Goal: Task Accomplishment & Management: Use online tool/utility

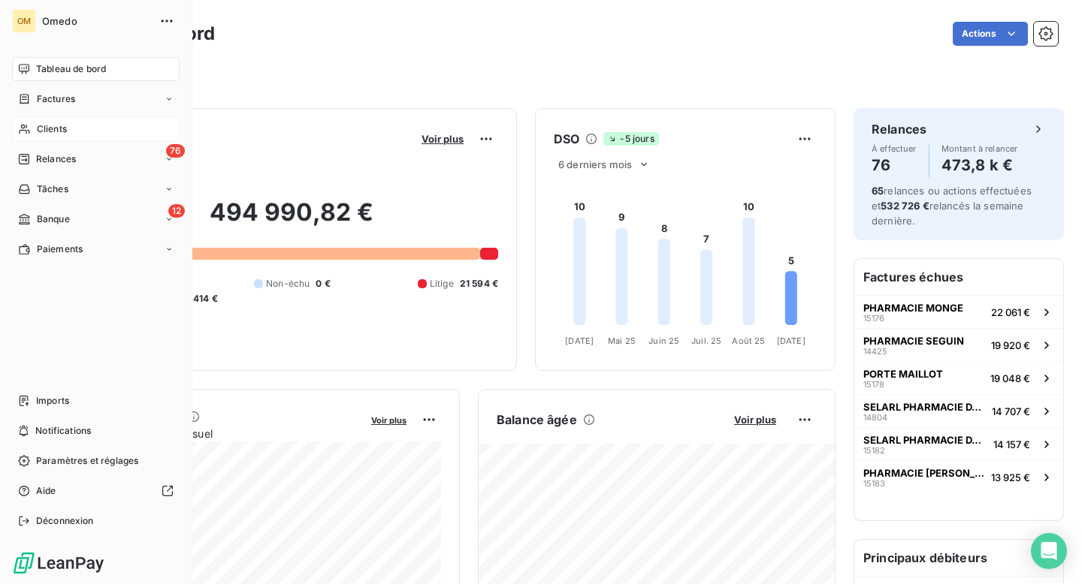
click at [53, 129] on span "Clients" at bounding box center [52, 129] width 30 height 14
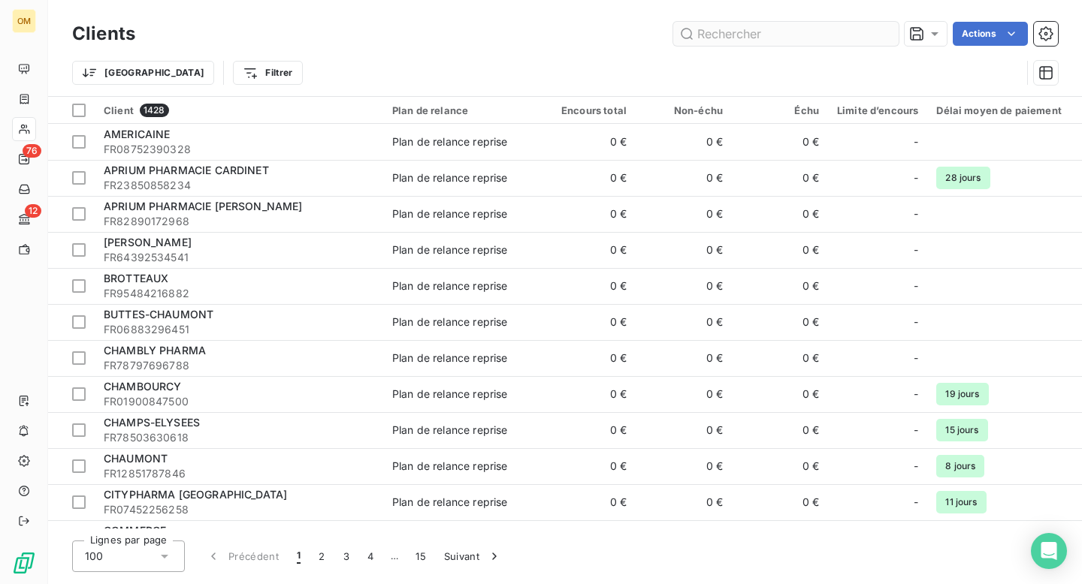
click at [747, 35] on input "text" at bounding box center [785, 34] width 225 height 24
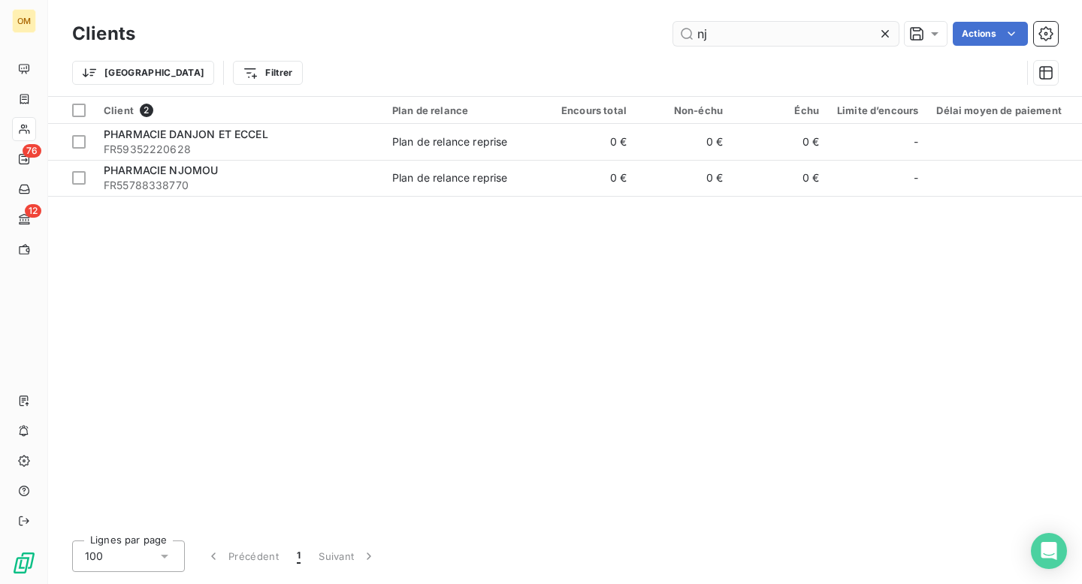
type input "njo"
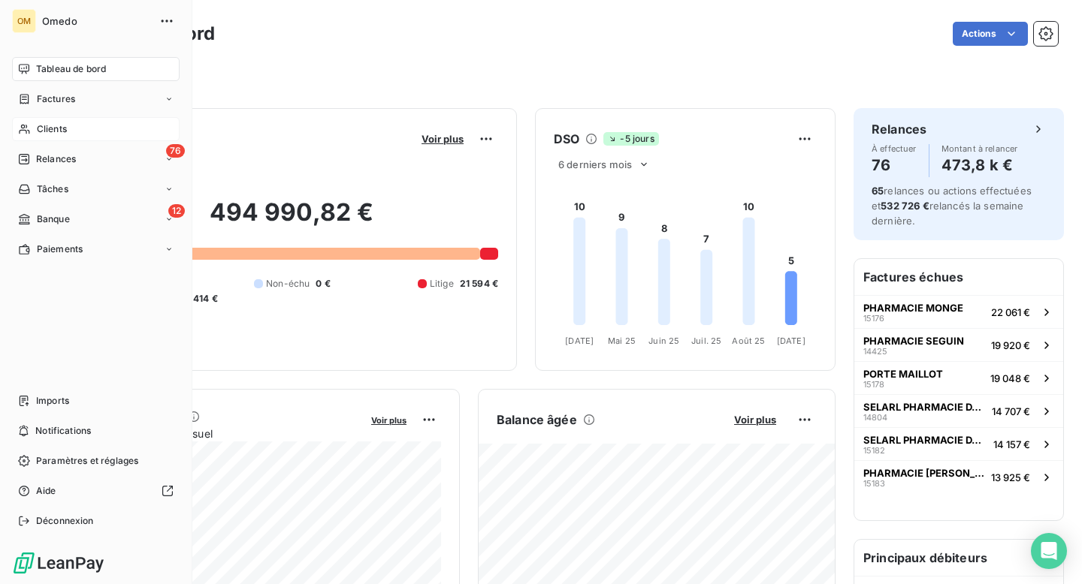
click at [59, 134] on span "Clients" at bounding box center [52, 129] width 30 height 14
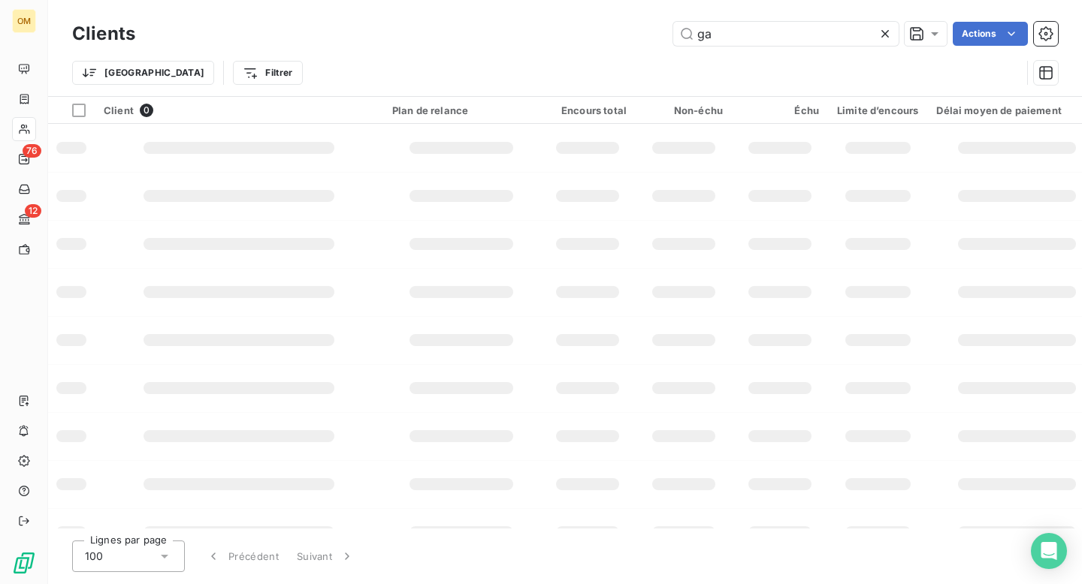
type input "g"
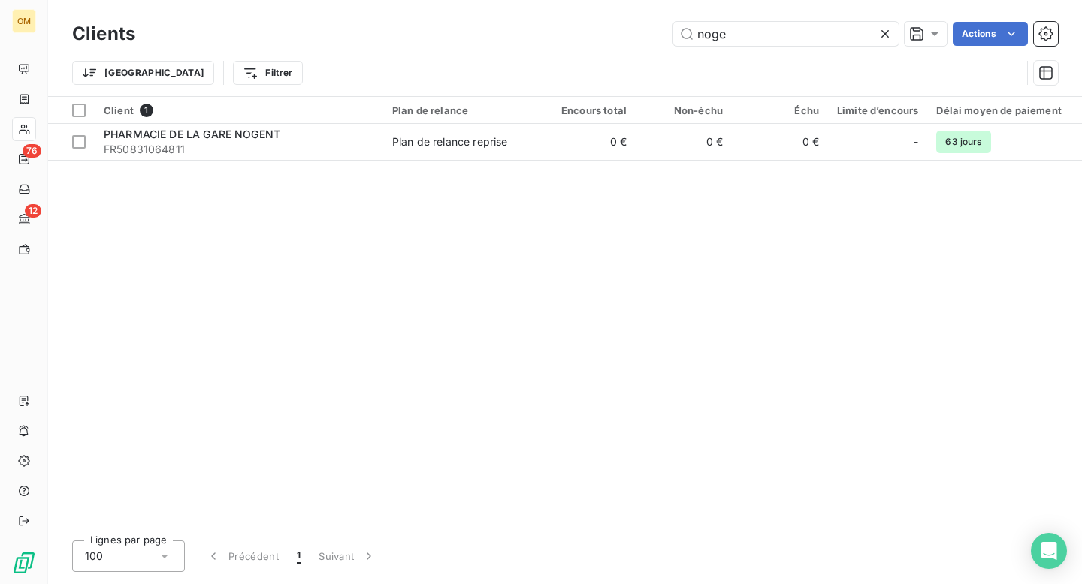
type input "noge"
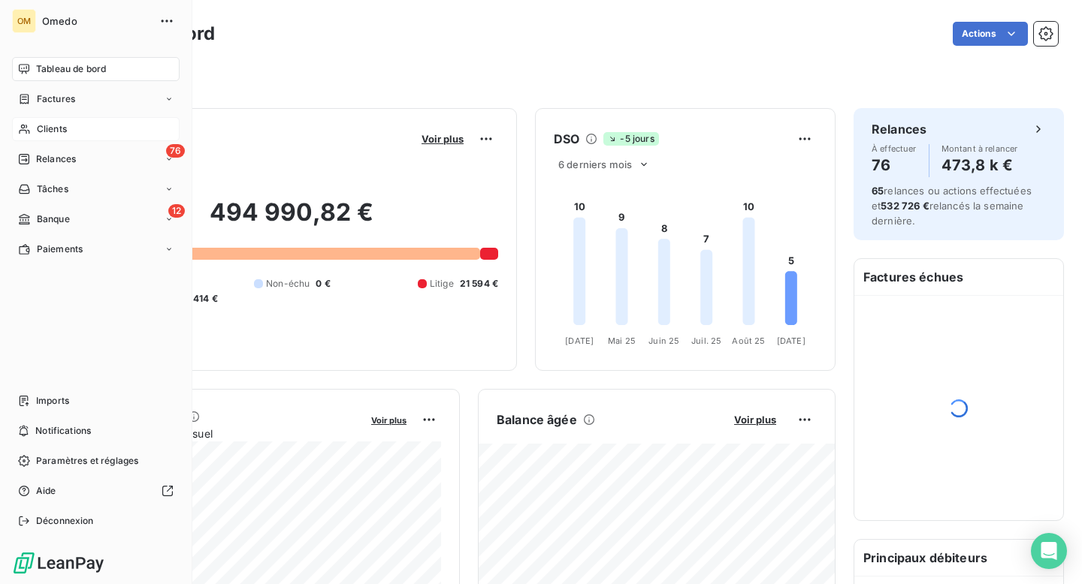
click at [50, 131] on span "Clients" at bounding box center [52, 129] width 30 height 14
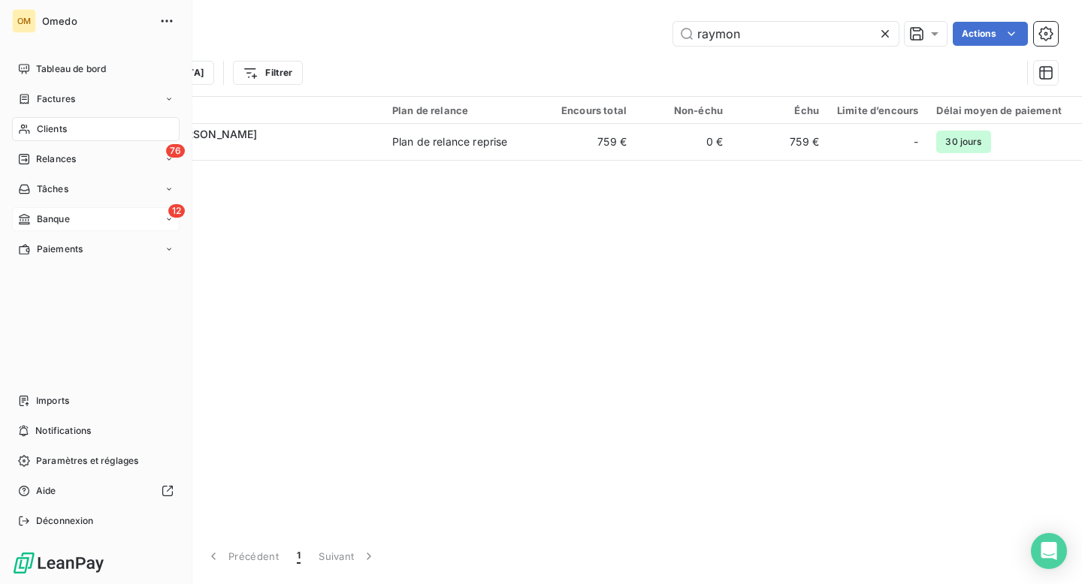
type input "raymon"
click at [45, 222] on span "Banque" at bounding box center [53, 220] width 33 height 14
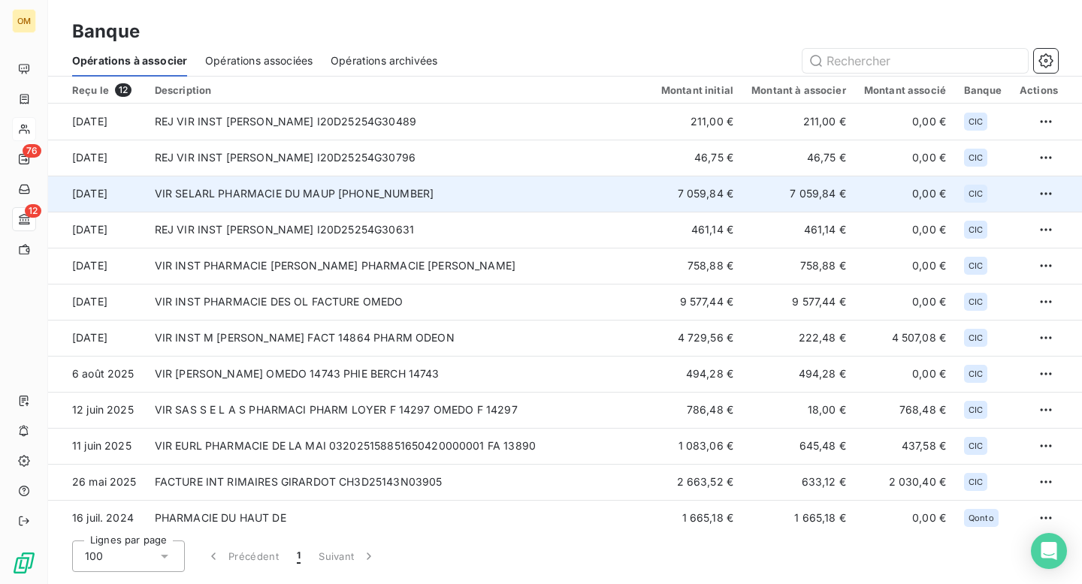
click at [416, 205] on td "VIR SELARL PHARMACIE DU MAUP [PHONE_NUMBER]" at bounding box center [399, 194] width 506 height 36
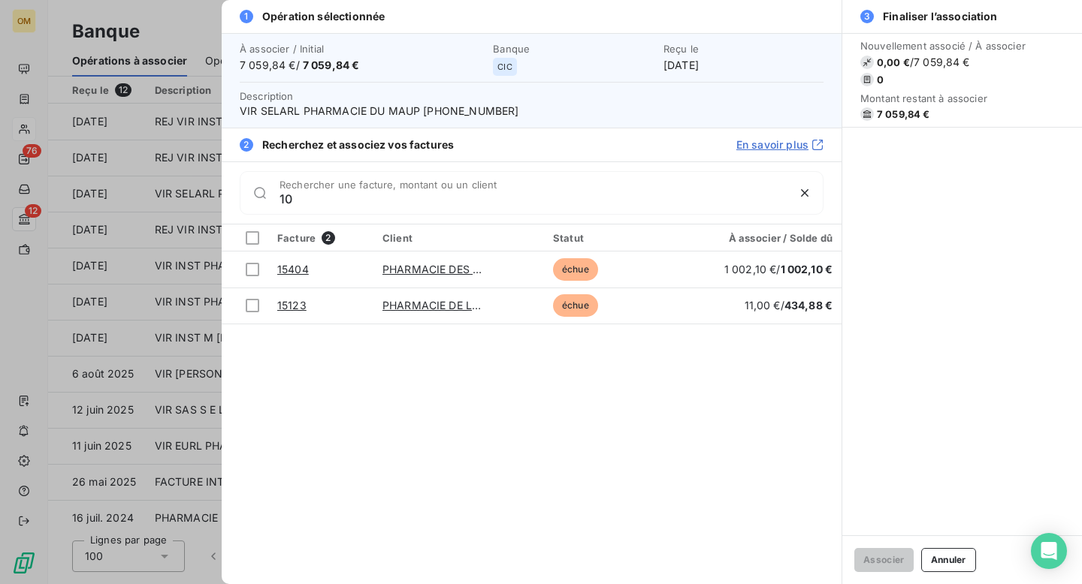
type input "1"
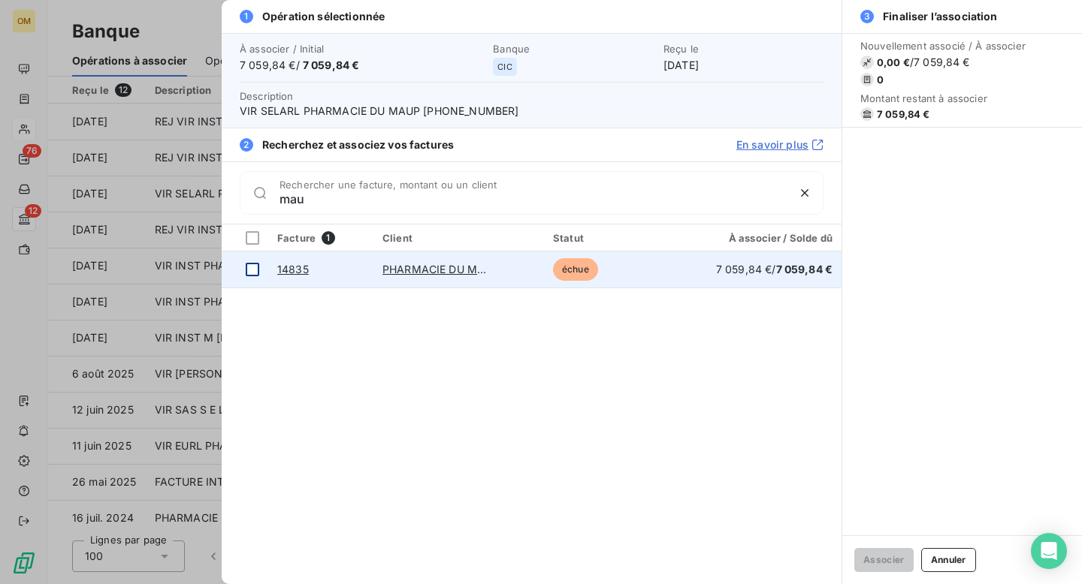
type input "mau"
click at [254, 267] on div at bounding box center [253, 270] width 14 height 14
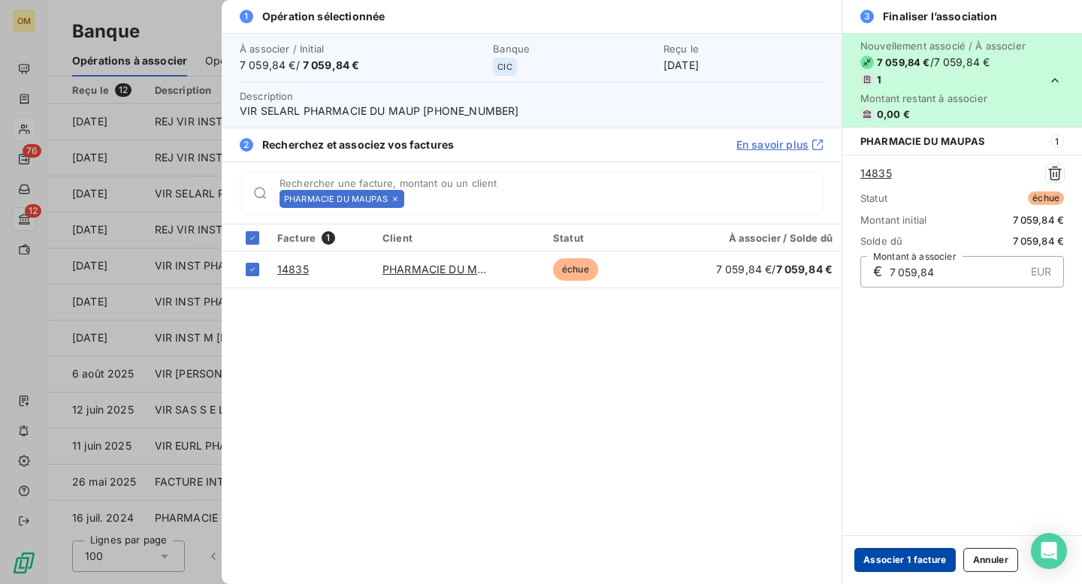
click at [905, 563] on button "Associer 1 facture" at bounding box center [904, 560] width 101 height 24
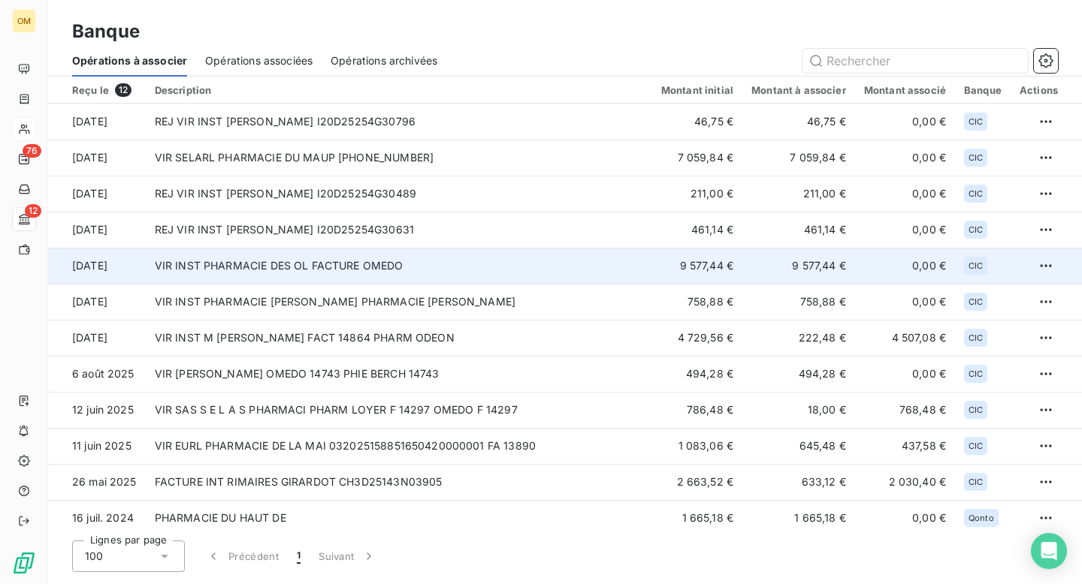
click at [300, 266] on td "VIR INST PHARMACIE DES OL FACTURE OMEDO" at bounding box center [399, 266] width 506 height 36
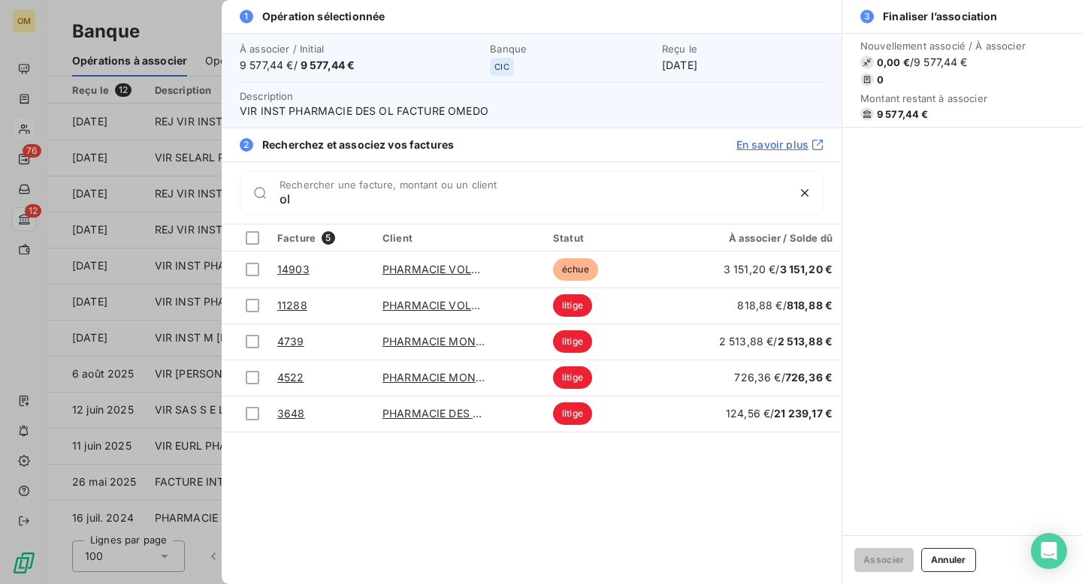
type input "ol"
click at [194, 22] on div at bounding box center [541, 292] width 1082 height 584
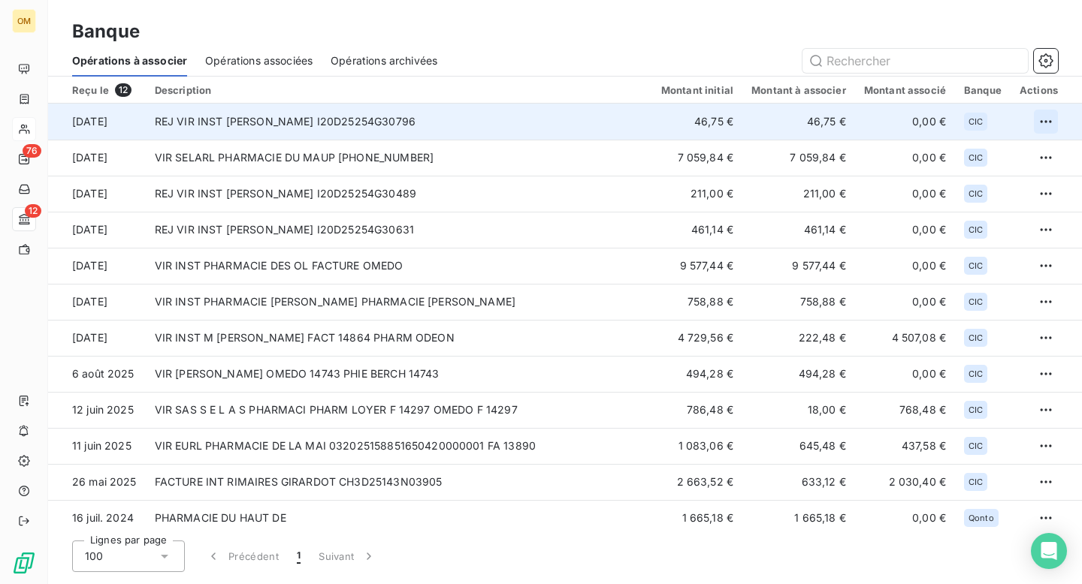
click at [1037, 119] on html "OM 76 12 Banque Opérations à associer Opérations associées Opérations archivées…" at bounding box center [541, 292] width 1082 height 584
click at [982, 152] on div "Archiver l’opération" at bounding box center [987, 155] width 116 height 24
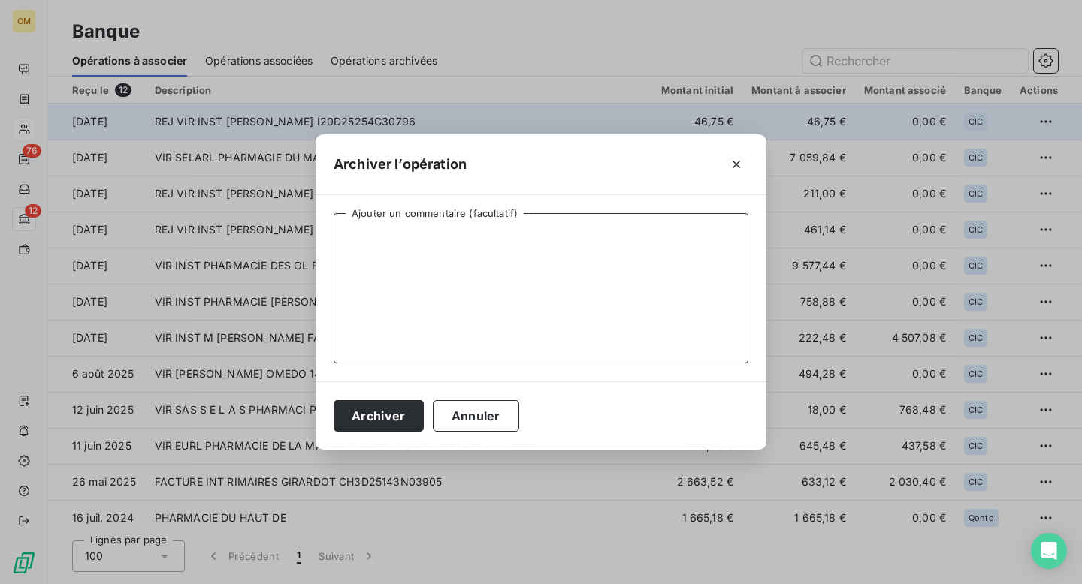
click at [680, 234] on textarea "Ajouter un commentaire (facultatif)" at bounding box center [540, 288] width 415 height 150
type textarea "."
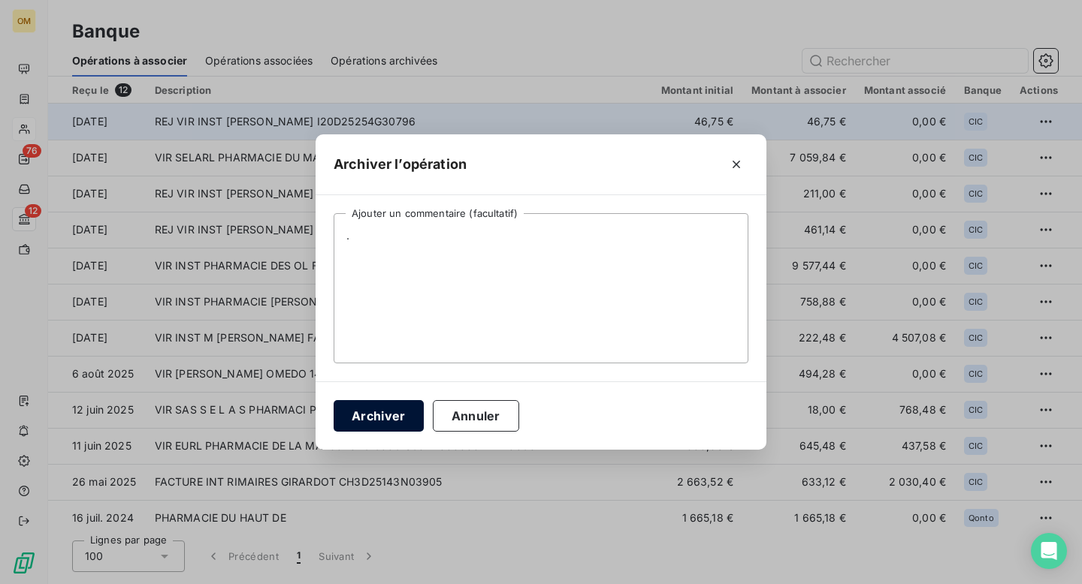
click at [389, 421] on button "Archiver" at bounding box center [378, 416] width 90 height 32
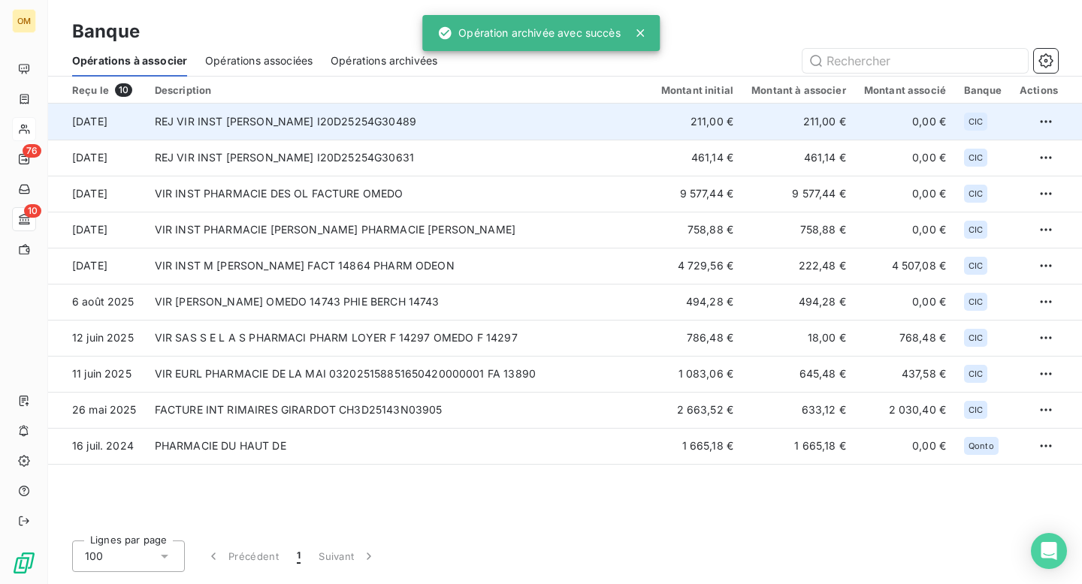
click at [429, 124] on td "REJ VIR INST [PERSON_NAME] I20D25254G30489" at bounding box center [399, 122] width 506 height 36
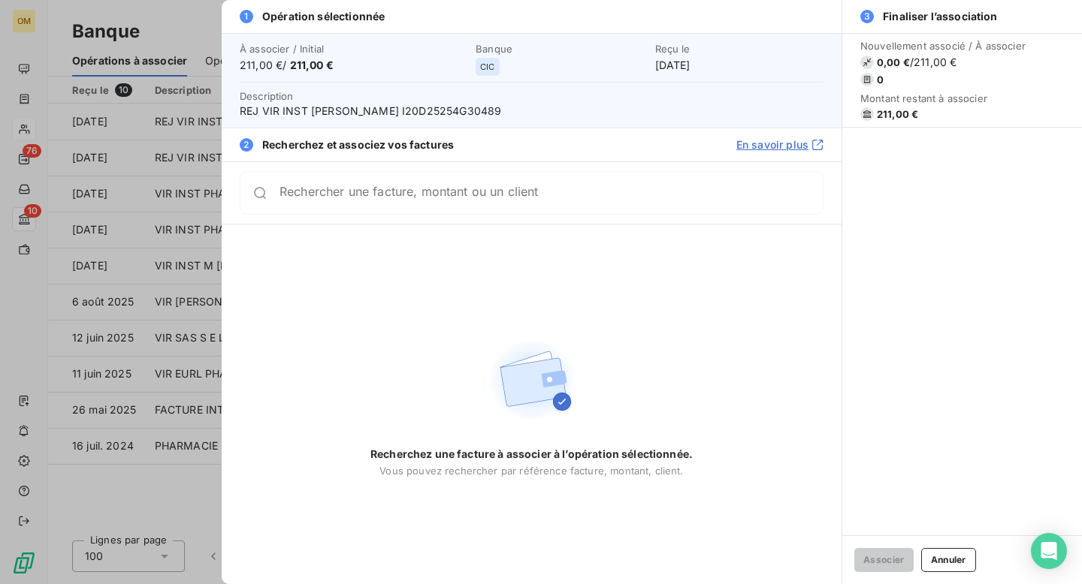
click at [201, 19] on div at bounding box center [541, 292] width 1082 height 584
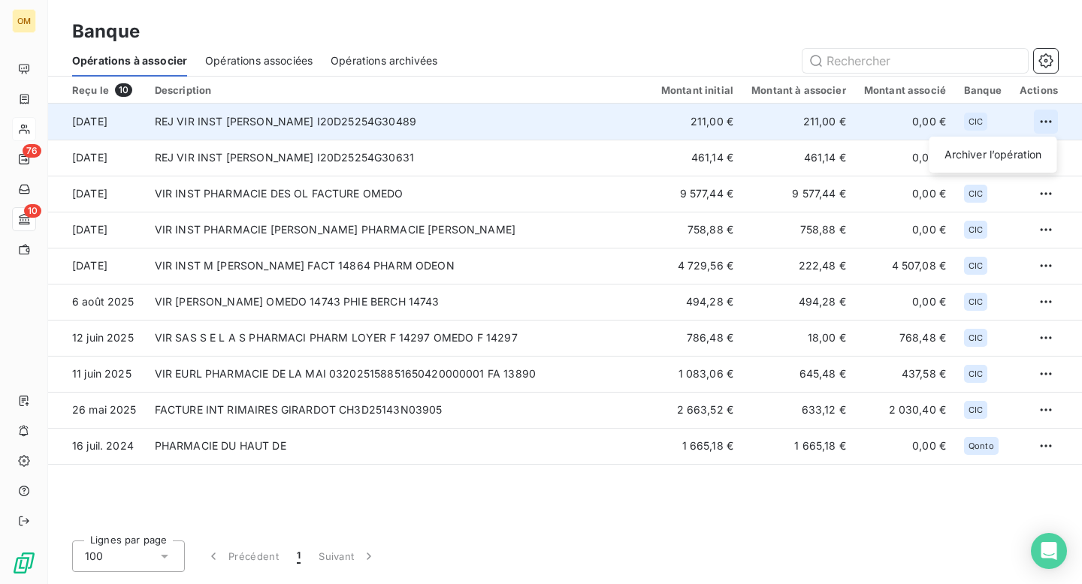
click at [1041, 122] on html "OM 76 10 Banque Opérations à associer Opérations associées Opérations archivées…" at bounding box center [541, 292] width 1082 height 584
click at [983, 151] on div "Archiver l’opération" at bounding box center [993, 155] width 116 height 24
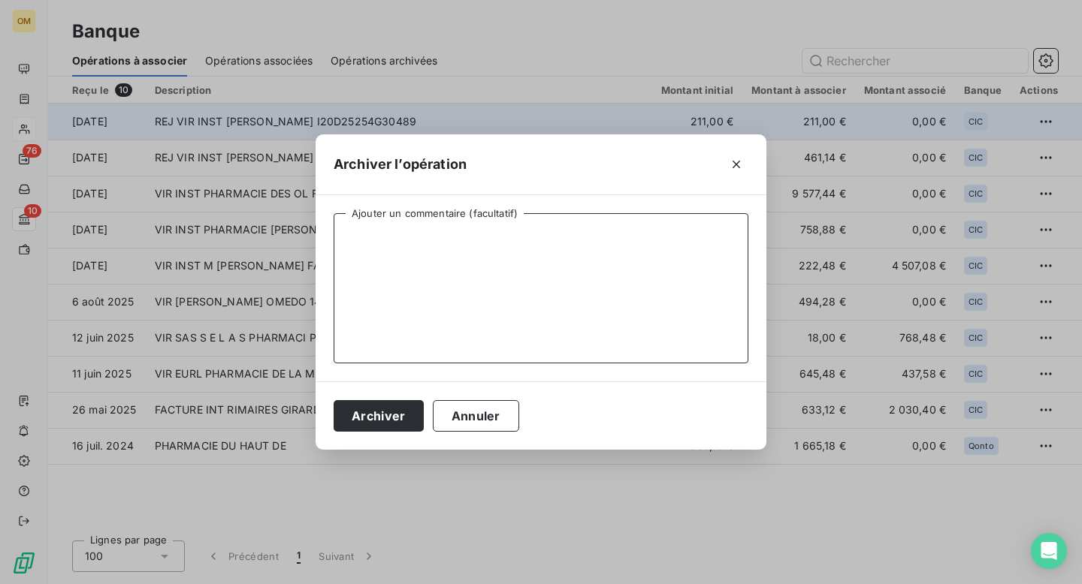
click at [577, 246] on textarea "Ajouter un commentaire (facultatif)" at bounding box center [540, 288] width 415 height 150
type textarea "."
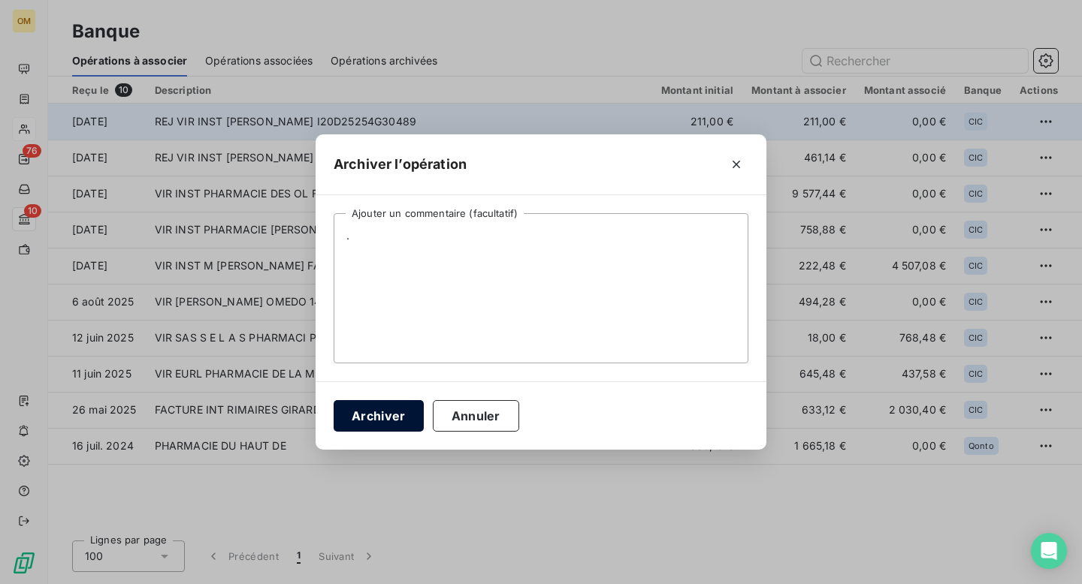
click at [375, 418] on button "Archiver" at bounding box center [378, 416] width 90 height 32
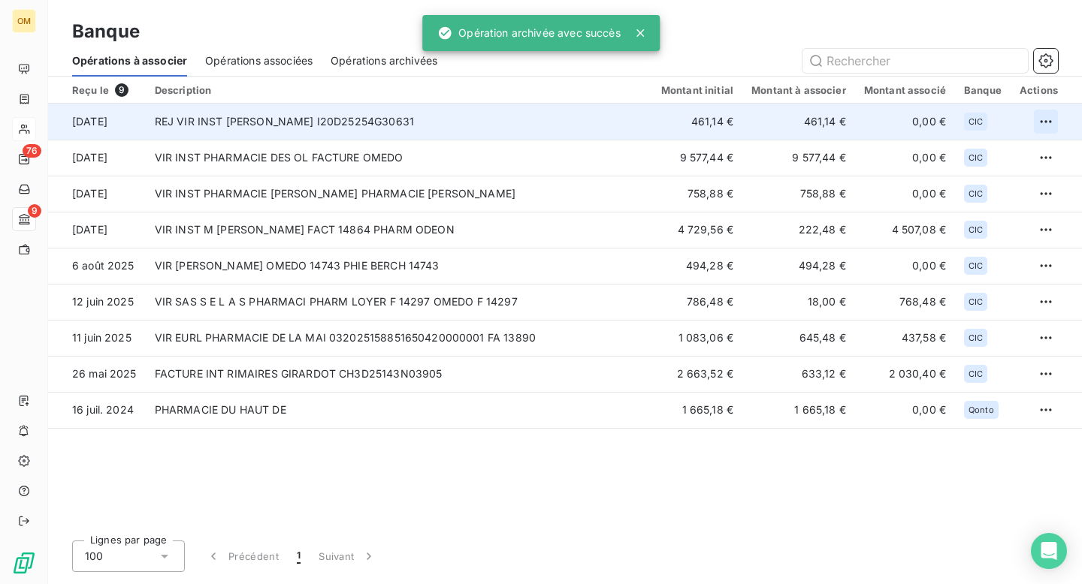
click at [1045, 116] on html "OM 76 9 Banque Opérations à associer Opérations associées Opérations archivées …" at bounding box center [541, 292] width 1082 height 584
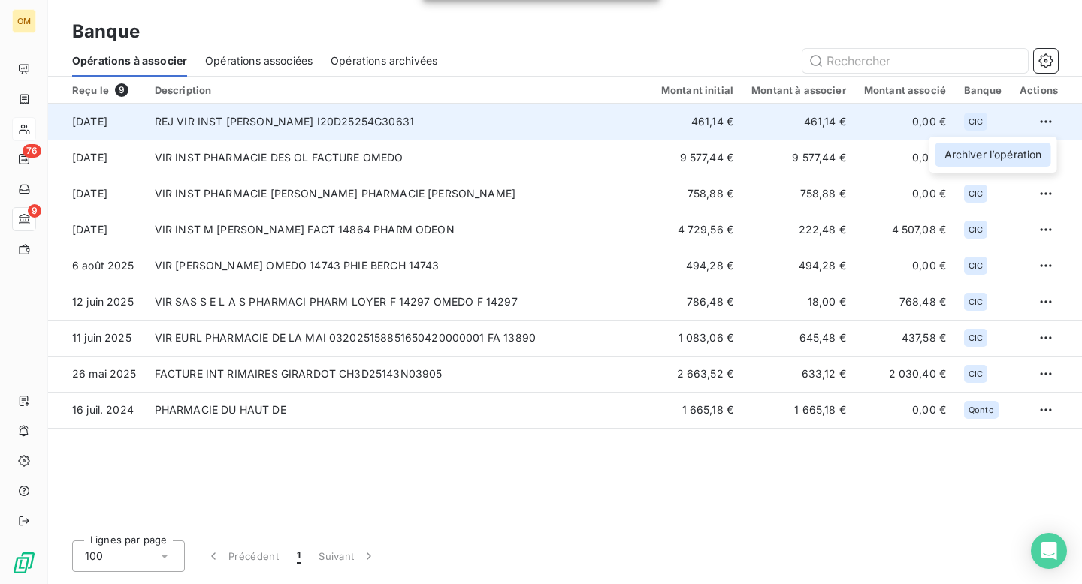
click at [971, 147] on div "Archiver l’opération" at bounding box center [993, 155] width 116 height 24
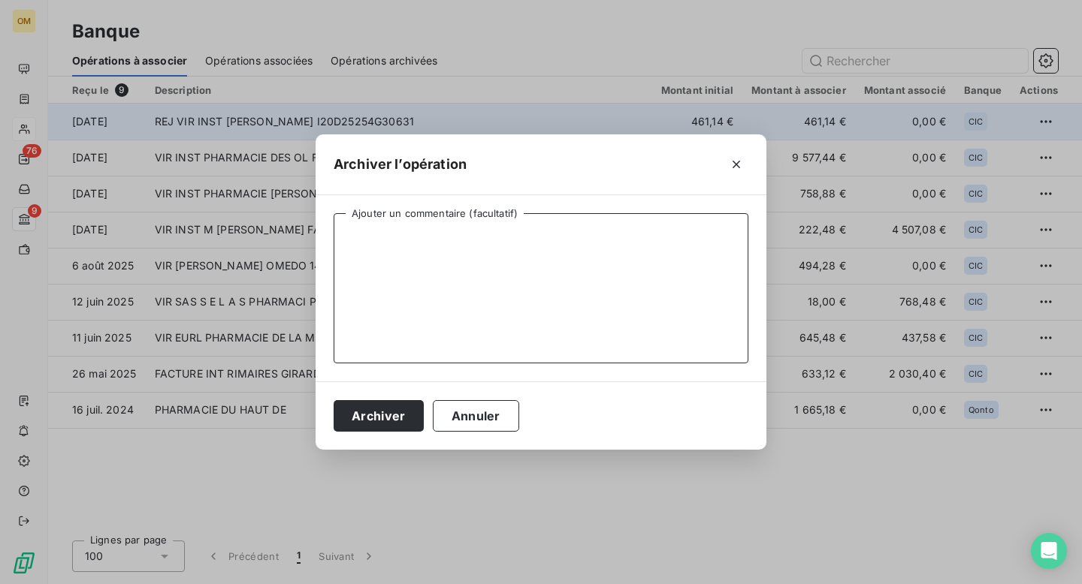
click at [578, 268] on textarea "Ajouter un commentaire (facultatif)" at bounding box center [540, 288] width 415 height 150
type textarea "."
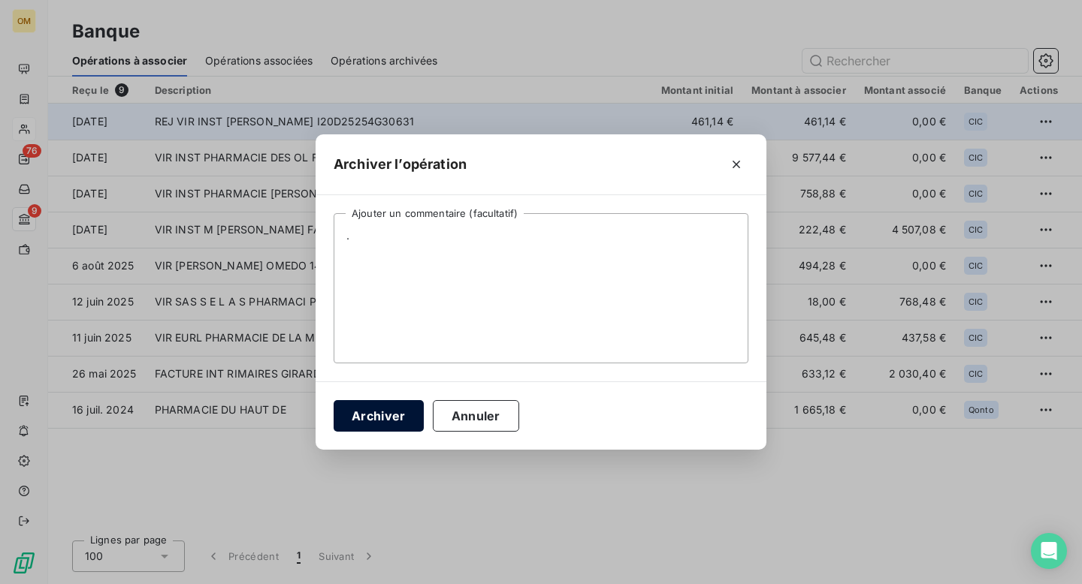
click at [385, 428] on button "Archiver" at bounding box center [378, 416] width 90 height 32
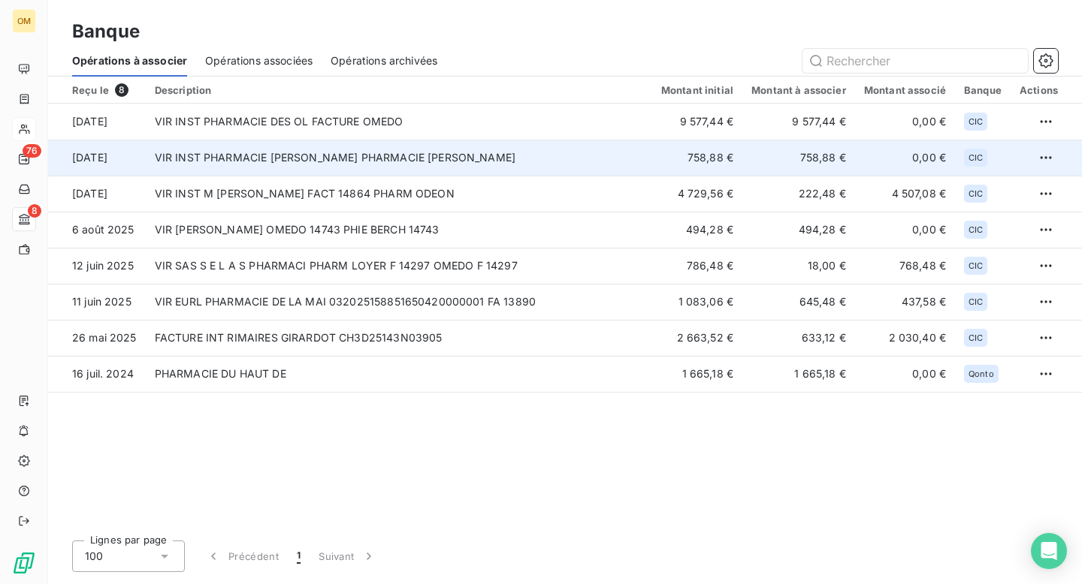
click at [339, 152] on td "VIR INST PHARMACIE [PERSON_NAME] PHARMACIE [PERSON_NAME]" at bounding box center [399, 158] width 506 height 36
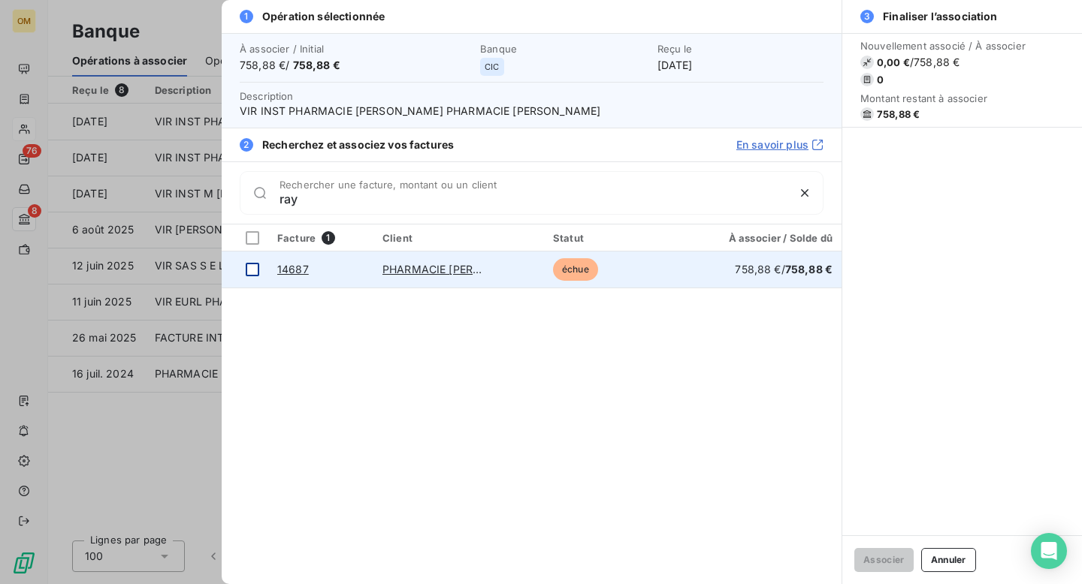
type input "ray"
click at [253, 270] on div at bounding box center [253, 270] width 14 height 14
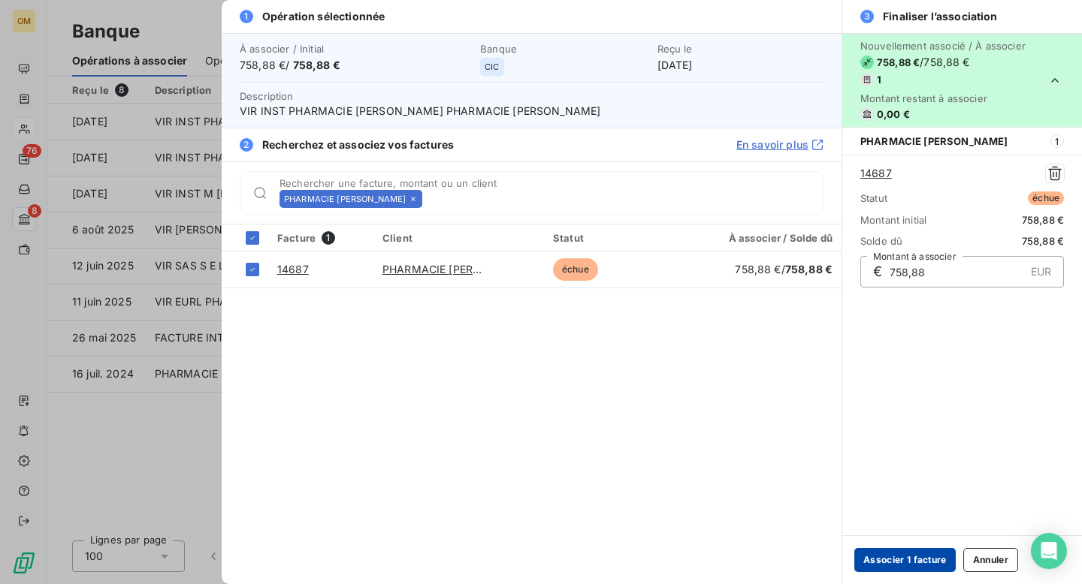
click at [897, 563] on button "Associer 1 facture" at bounding box center [904, 560] width 101 height 24
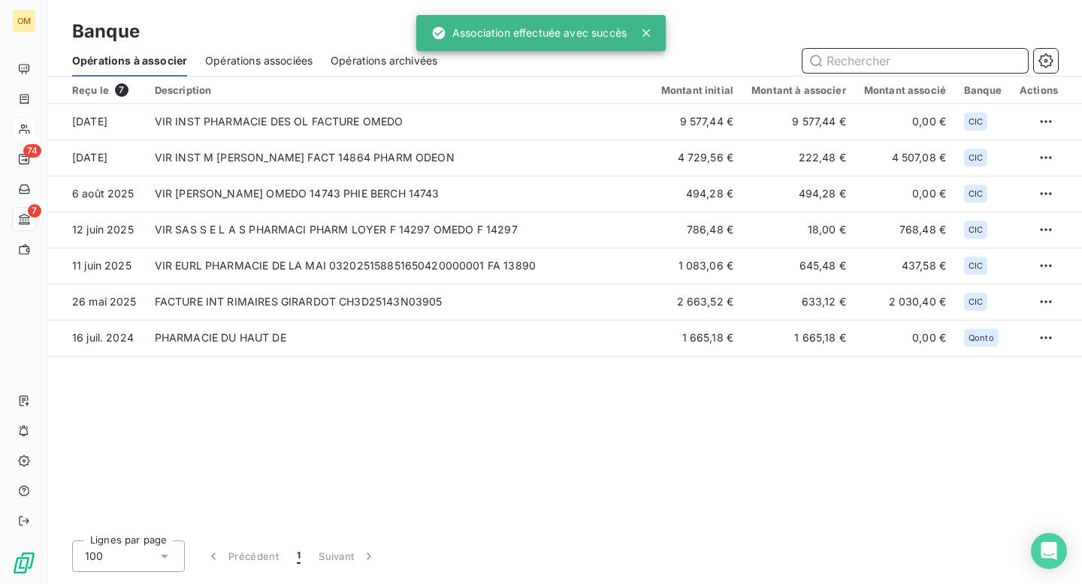
click at [897, 62] on input "text" at bounding box center [914, 61] width 225 height 24
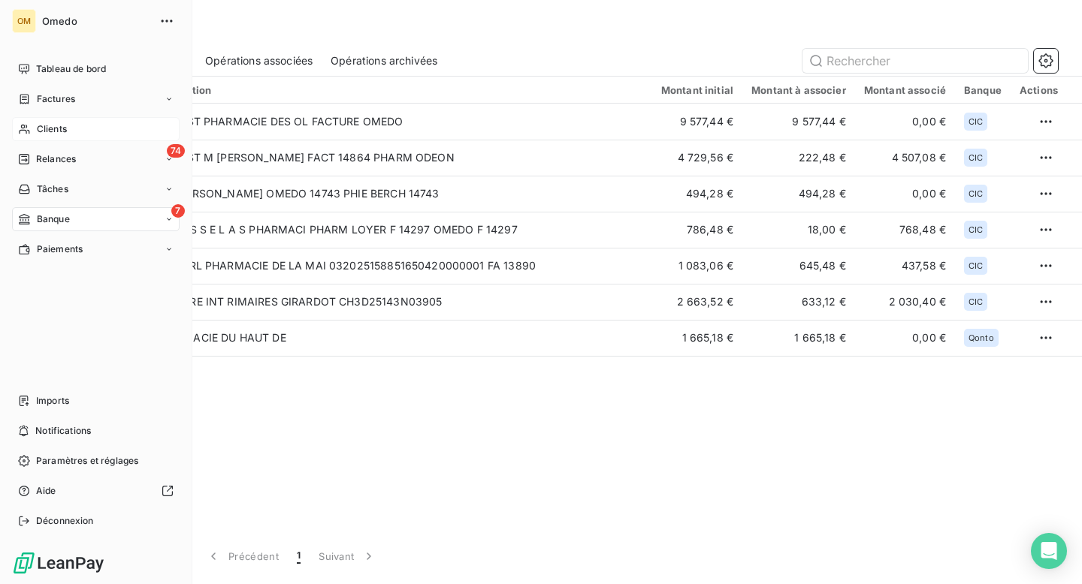
click at [46, 127] on span "Clients" at bounding box center [52, 129] width 30 height 14
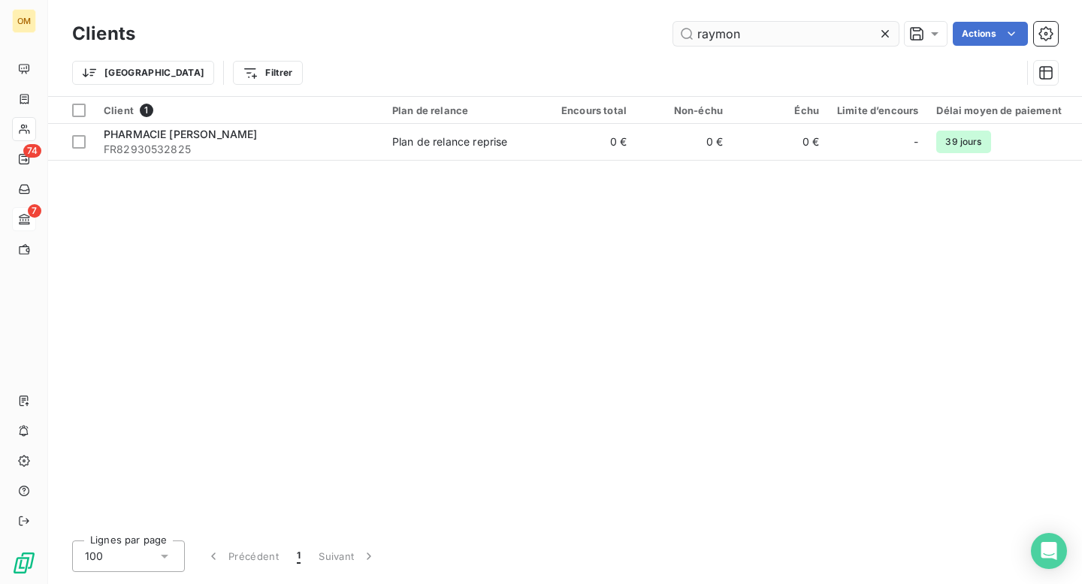
drag, startPoint x: 768, startPoint y: 35, endPoint x: 674, endPoint y: 38, distance: 94.7
click at [674, 38] on input "raymon" at bounding box center [785, 34] width 225 height 24
drag, startPoint x: 759, startPoint y: 30, endPoint x: 662, endPoint y: 30, distance: 96.9
click at [662, 30] on div "boumar Actions" at bounding box center [605, 34] width 904 height 24
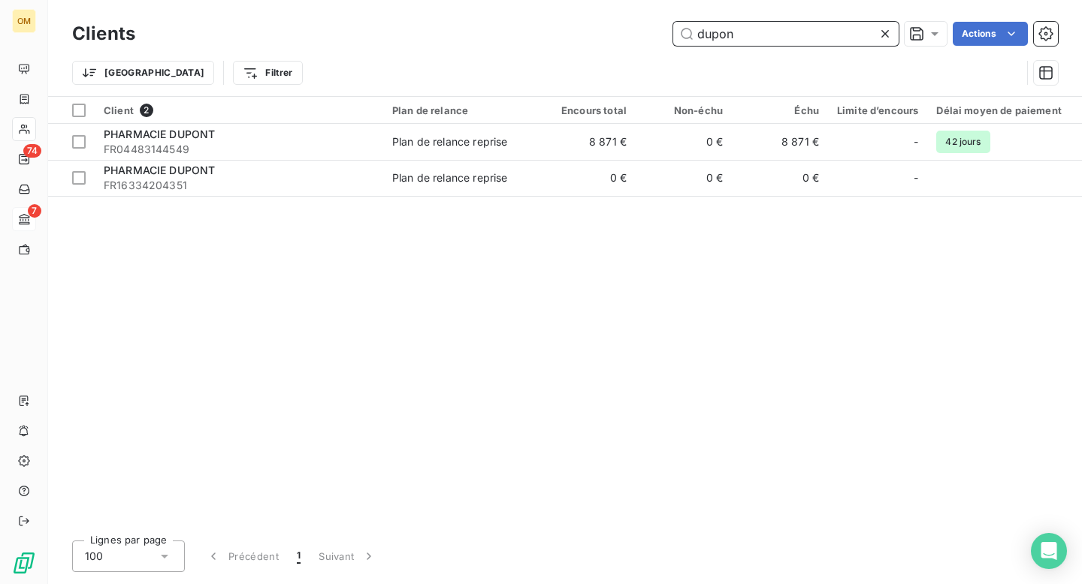
type input "dupon"
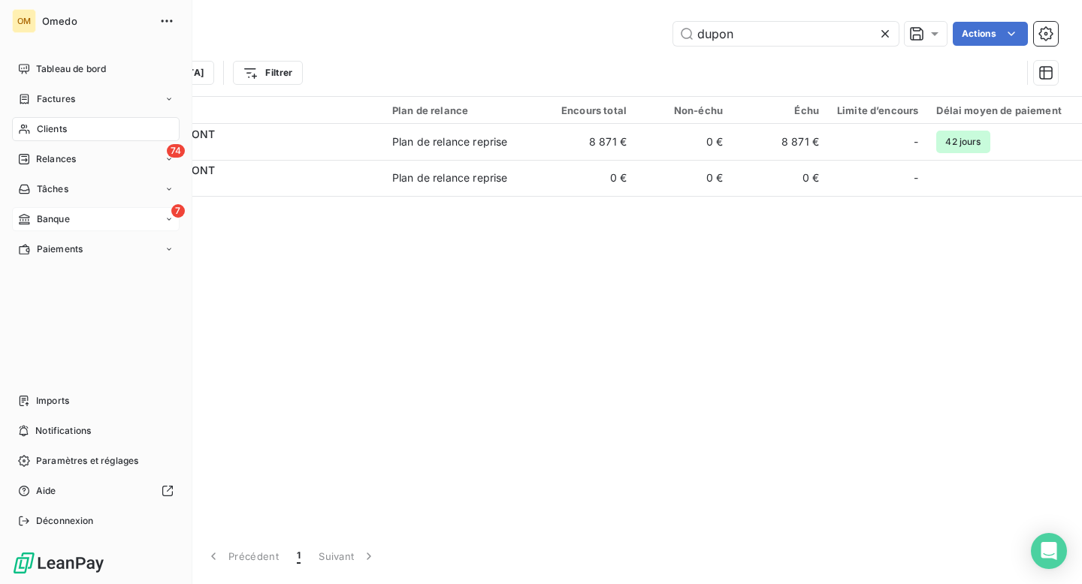
click at [29, 215] on icon at bounding box center [24, 219] width 13 height 12
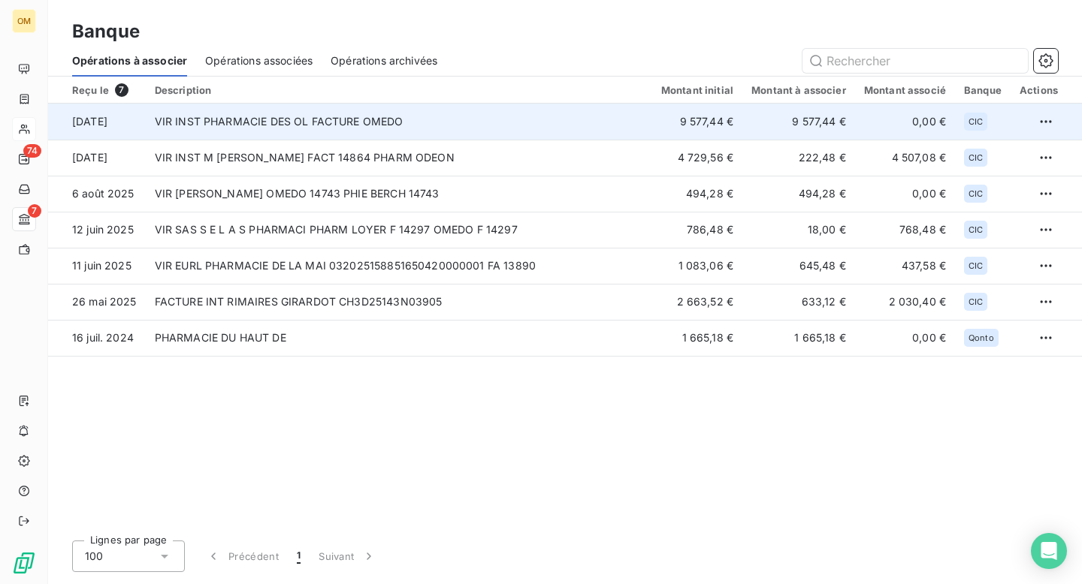
click at [321, 122] on td "VIR INST PHARMACIE DES OL FACTURE OMEDO" at bounding box center [399, 122] width 506 height 36
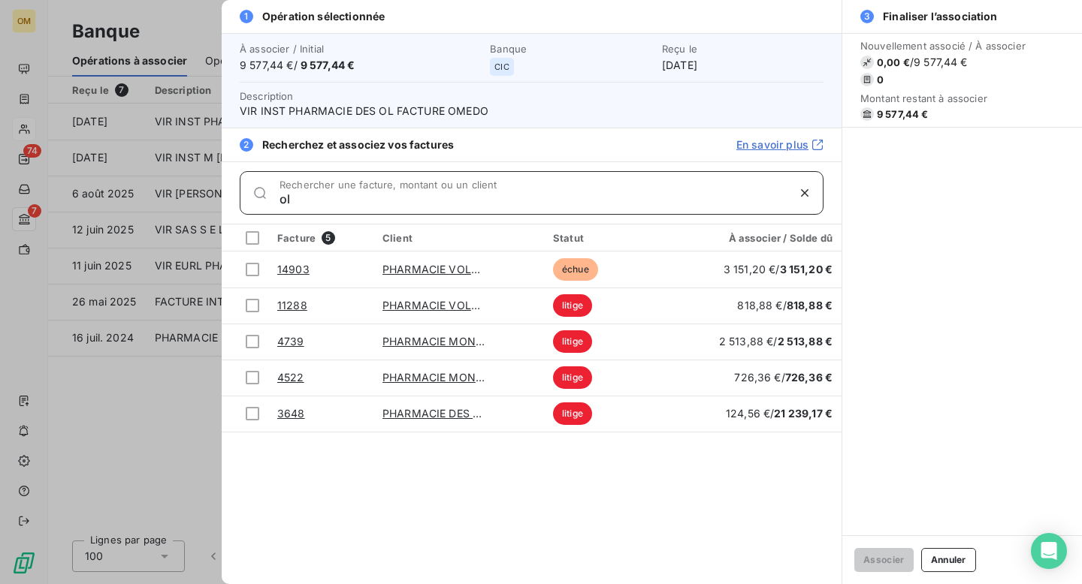
type input "ol"
click at [174, 25] on div at bounding box center [541, 292] width 1082 height 584
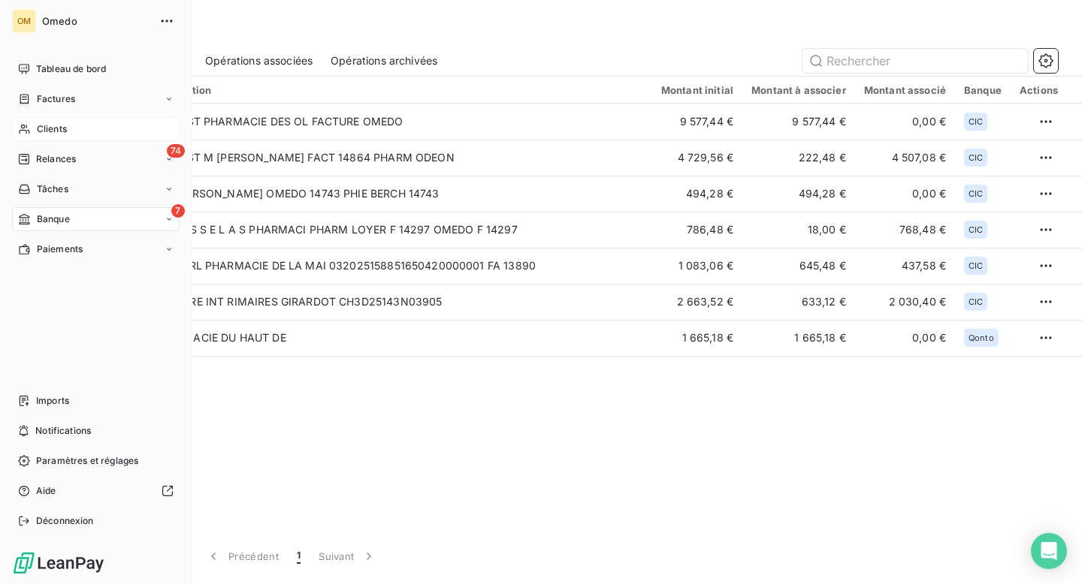
click at [49, 129] on span "Clients" at bounding box center [52, 129] width 30 height 14
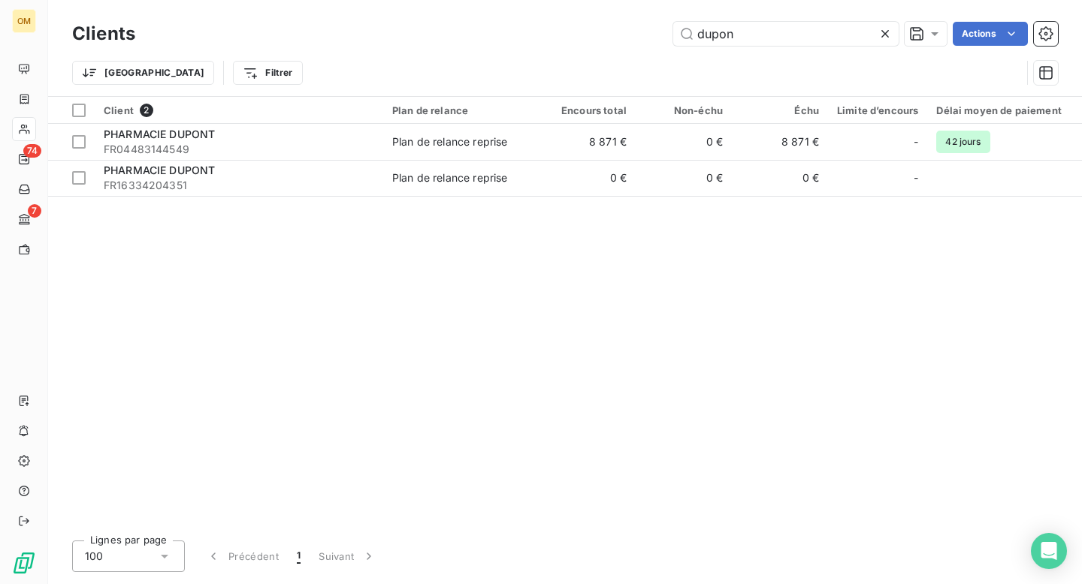
click at [884, 32] on icon at bounding box center [885, 34] width 8 height 8
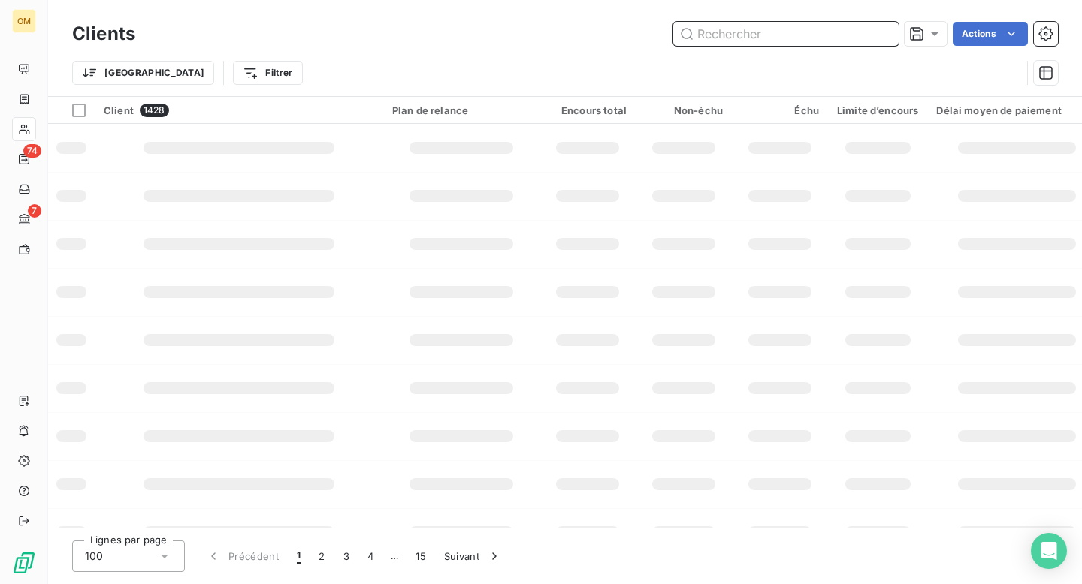
click at [791, 32] on input "text" at bounding box center [785, 34] width 225 height 24
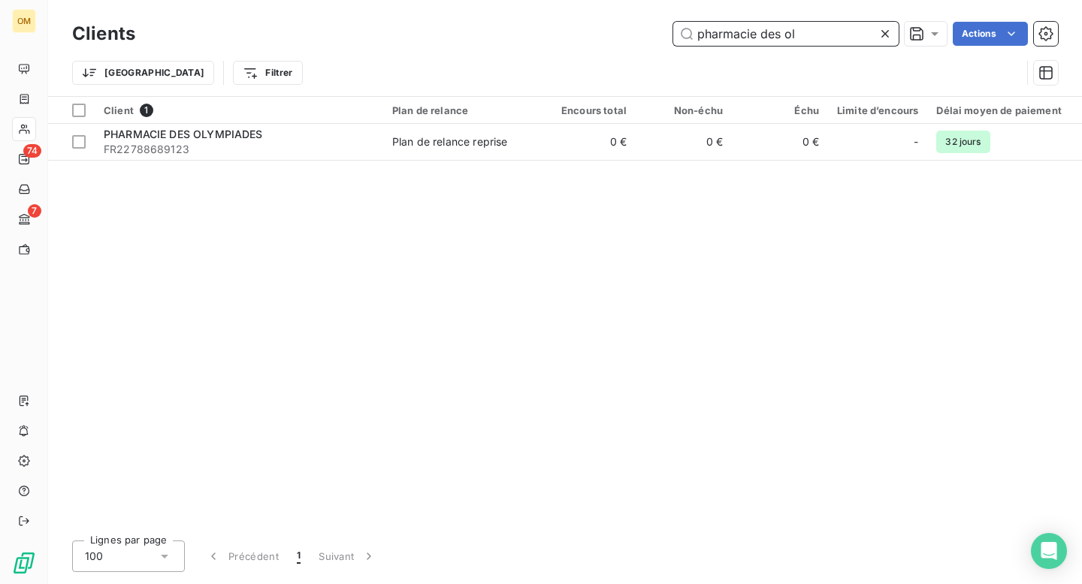
type input "pharmacie des ol"
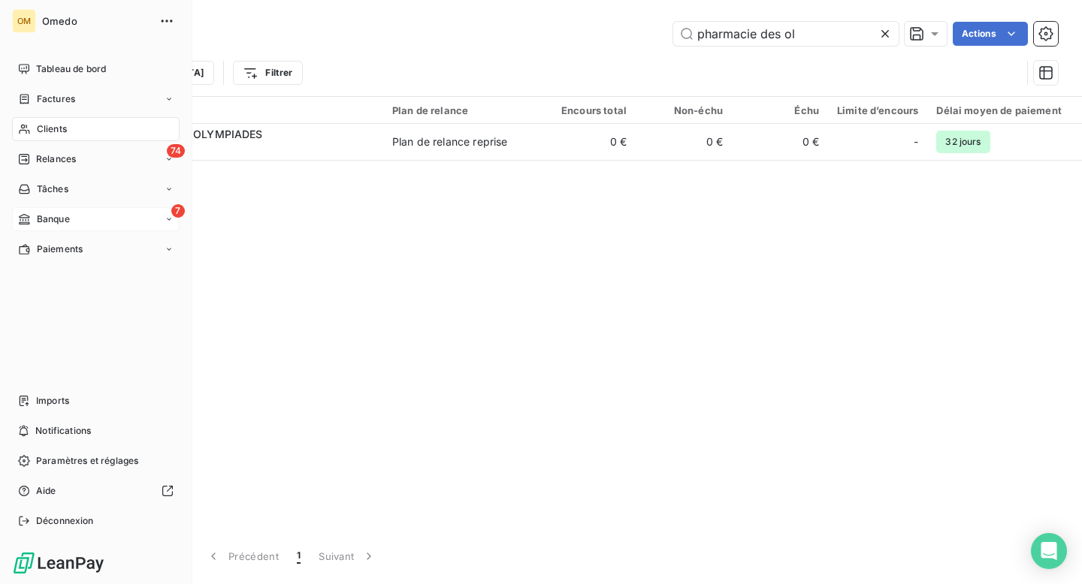
click at [29, 219] on icon at bounding box center [24, 219] width 13 height 12
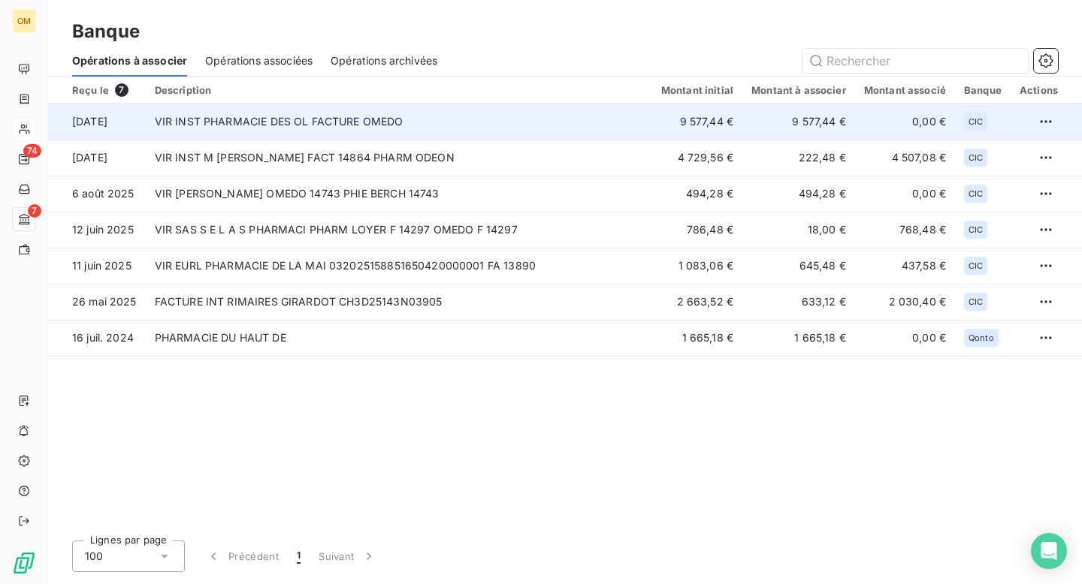
click at [612, 116] on td "VIR INST PHARMACIE DES OL FACTURE OMEDO" at bounding box center [399, 122] width 506 height 36
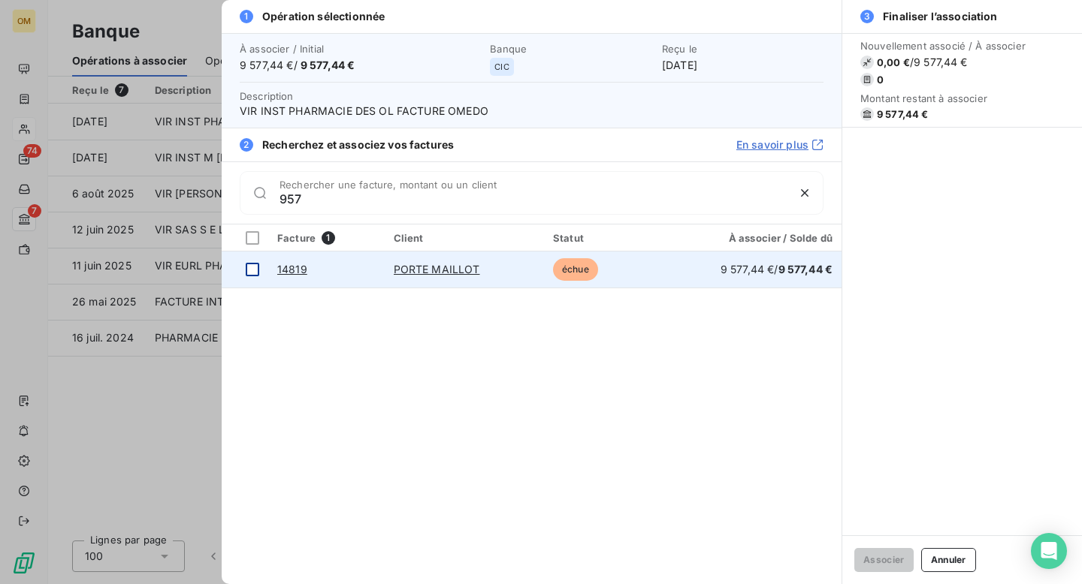
type input "957"
click at [249, 270] on div at bounding box center [253, 270] width 14 height 14
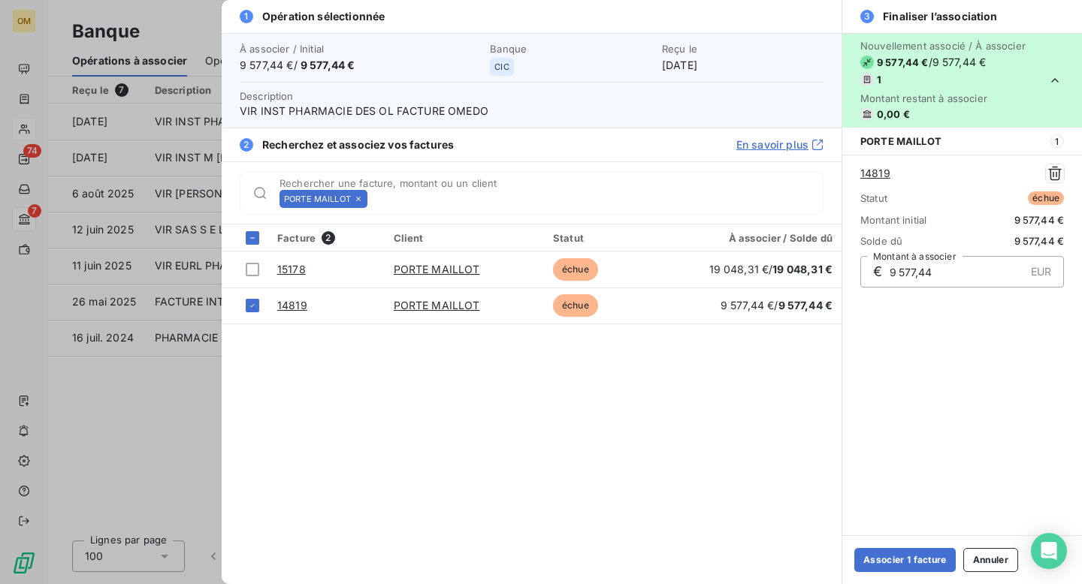
click at [195, 25] on div at bounding box center [541, 292] width 1082 height 584
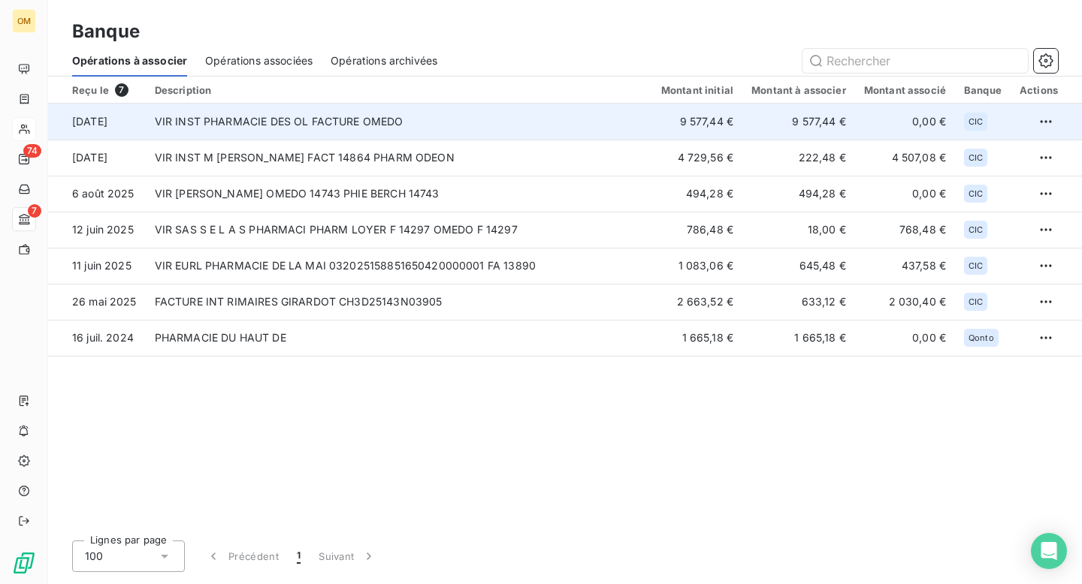
click at [284, 122] on td "VIR INST PHARMACIE DES OL FACTURE OMEDO" at bounding box center [399, 122] width 506 height 36
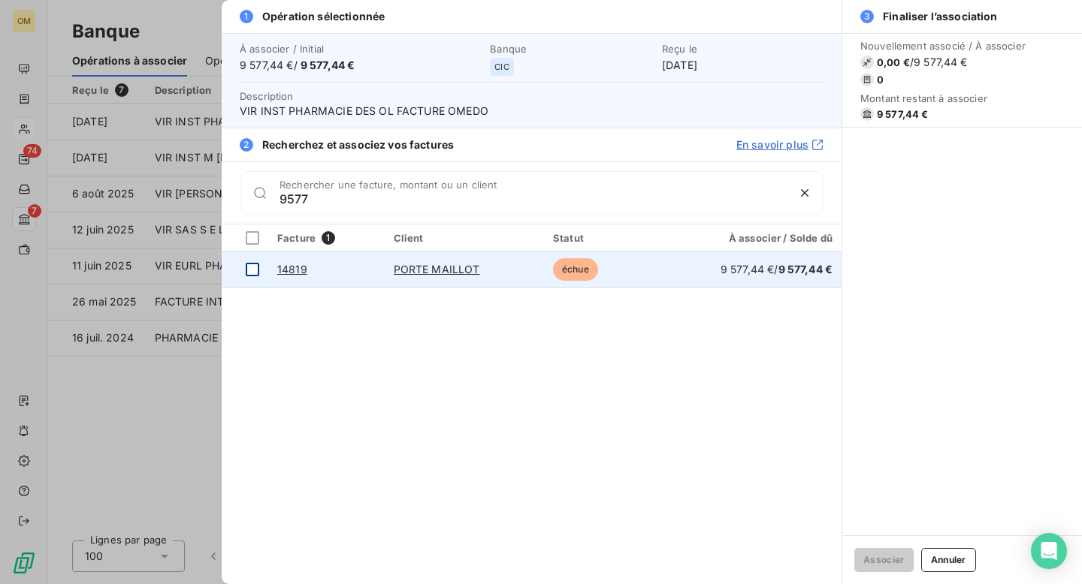
type input "9577"
click at [255, 268] on div at bounding box center [253, 270] width 14 height 14
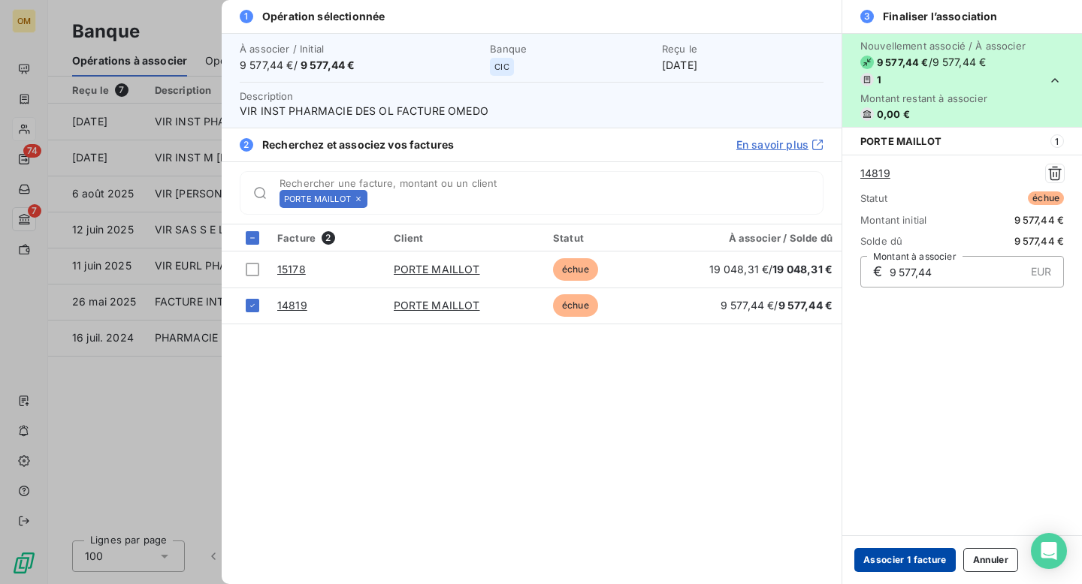
click at [896, 562] on button "Associer 1 facture" at bounding box center [904, 560] width 101 height 24
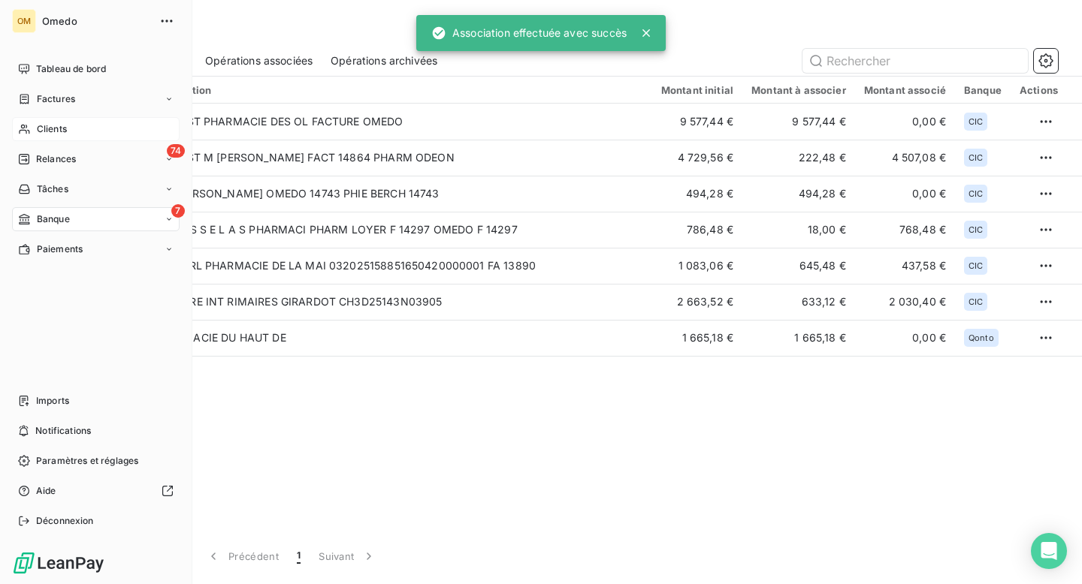
click at [47, 127] on span "Clients" at bounding box center [52, 129] width 30 height 14
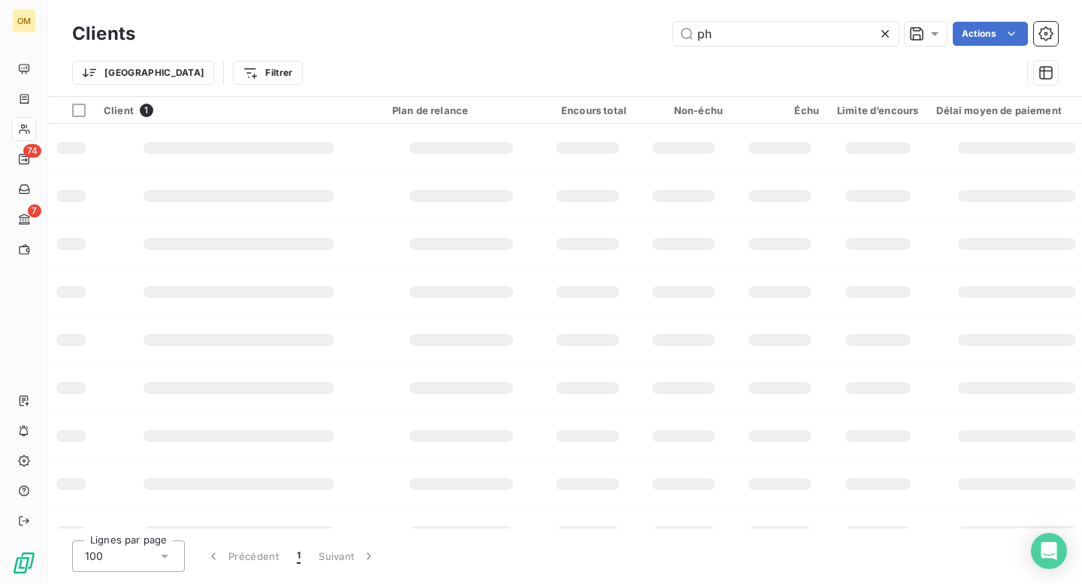
type input "p"
type input "m"
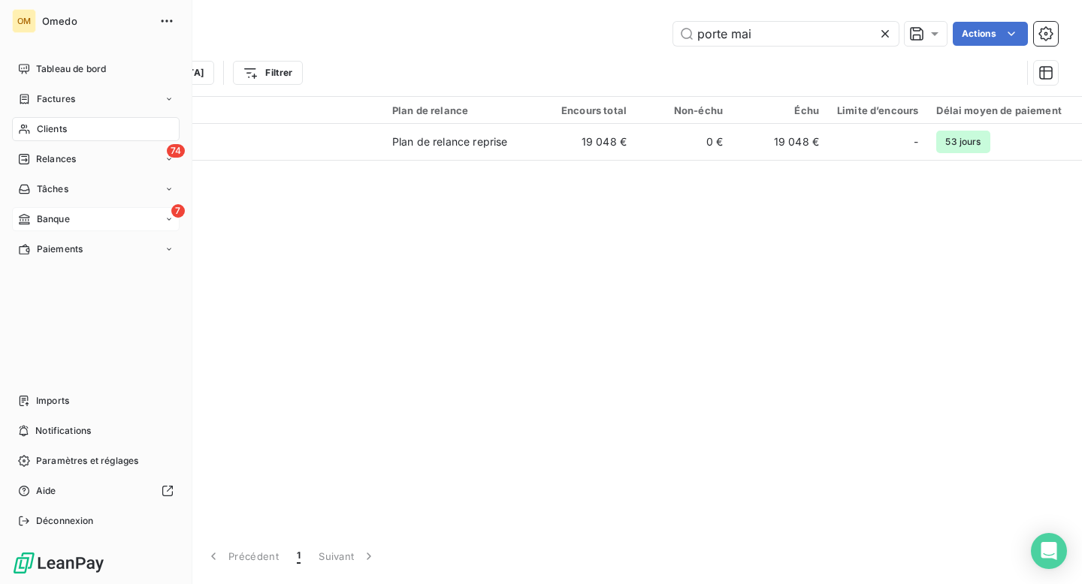
type input "porte mai"
click at [38, 217] on span "Banque" at bounding box center [53, 220] width 33 height 14
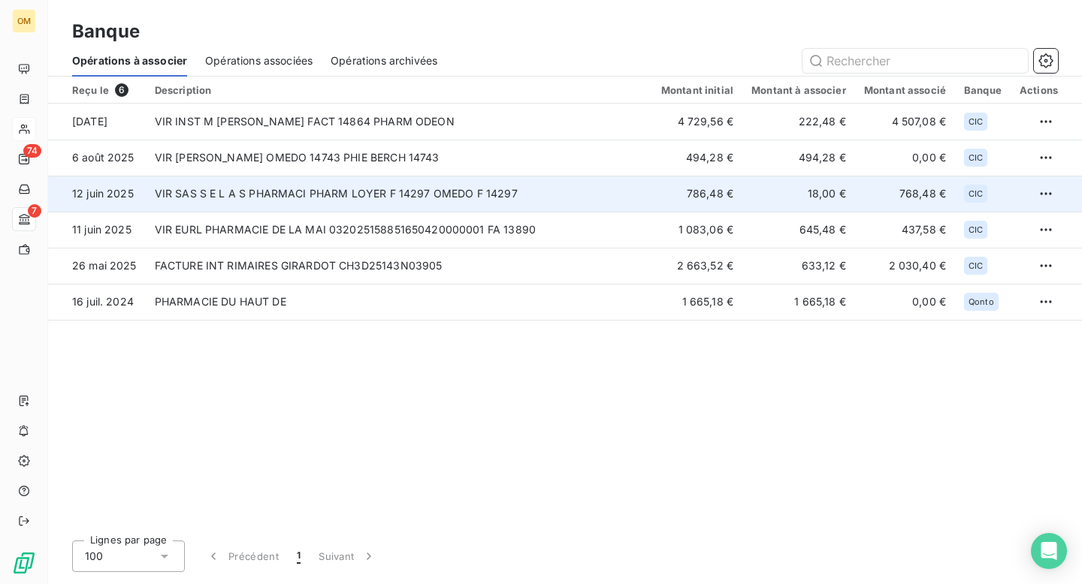
click at [353, 202] on td "VIR SAS S E L A S PHARMACI PHARM LOYER F 14297 OMEDO F 14297" at bounding box center [399, 194] width 506 height 36
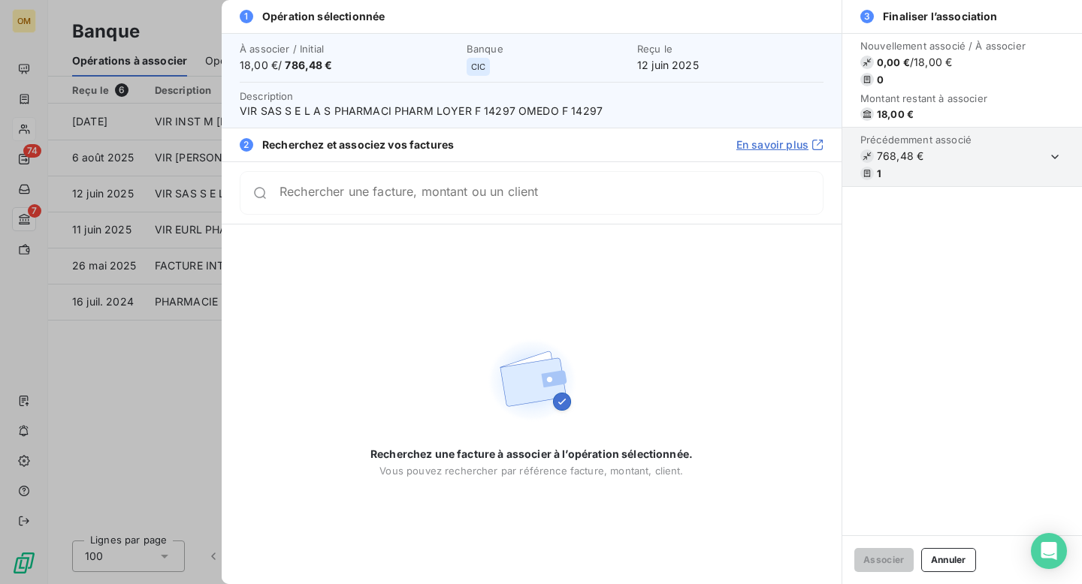
click at [349, 200] on input "Rechercher une facture, montant ou un client" at bounding box center [550, 193] width 543 height 15
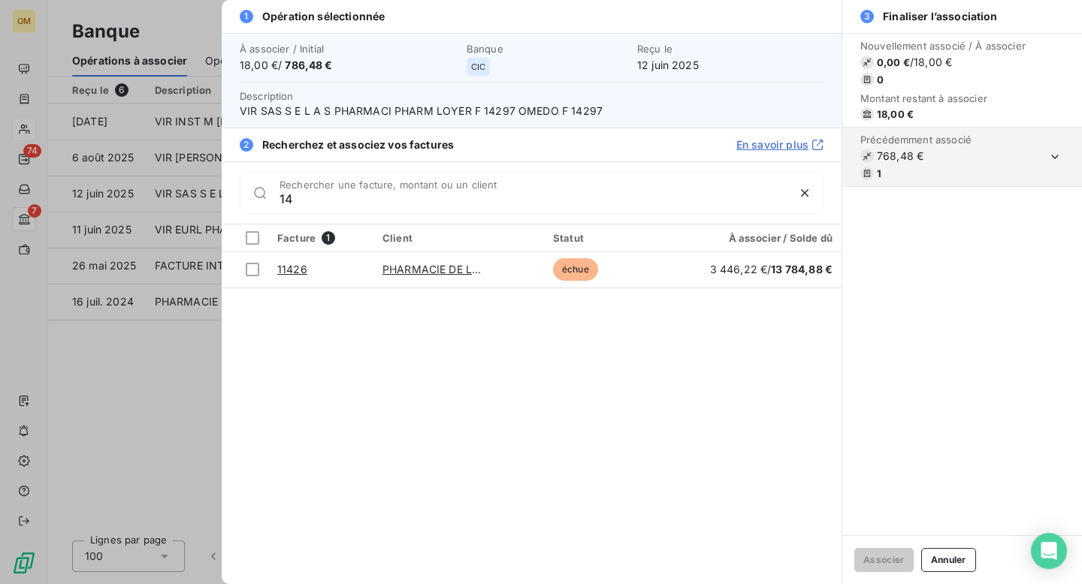
type input "1"
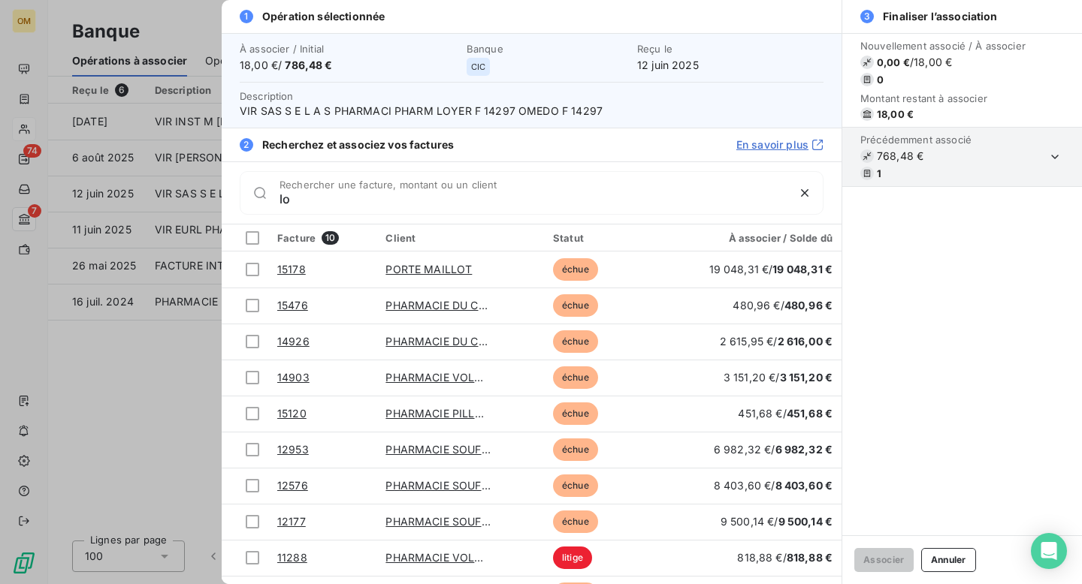
type input "l"
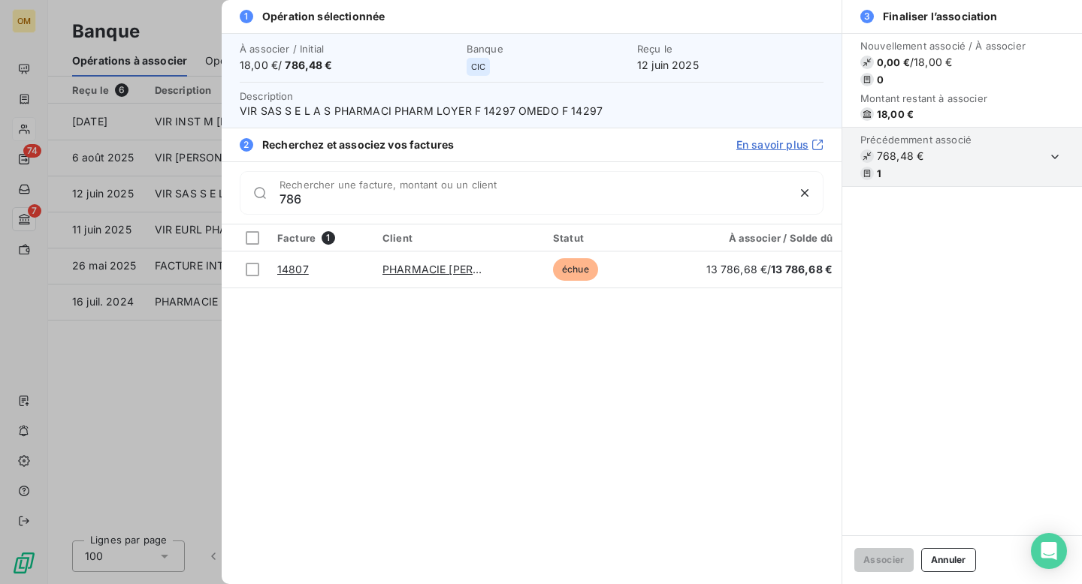
type input "786"
click at [186, 29] on div at bounding box center [541, 292] width 1082 height 584
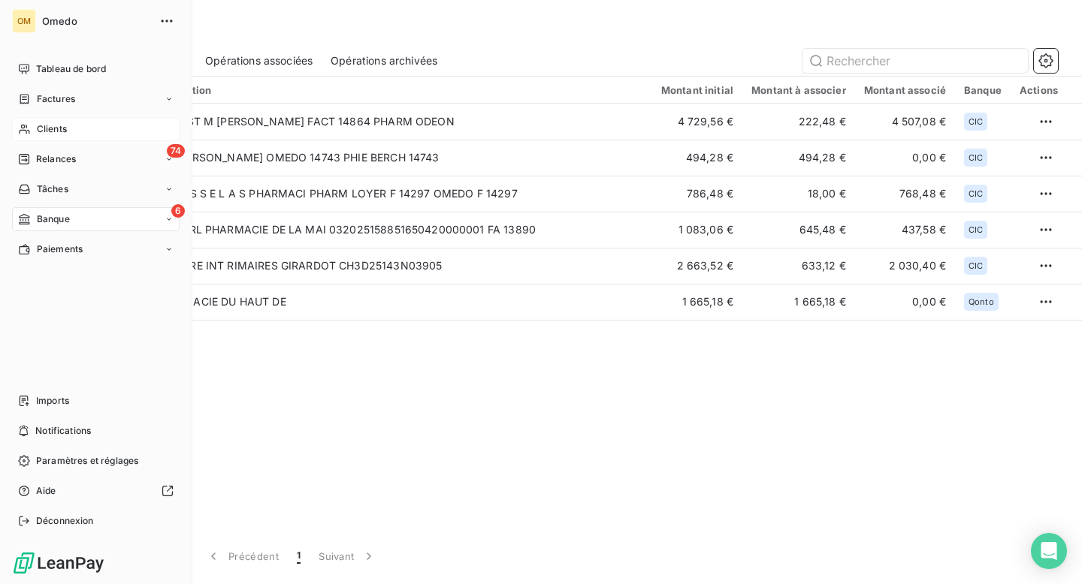
click at [51, 128] on span "Clients" at bounding box center [52, 129] width 30 height 14
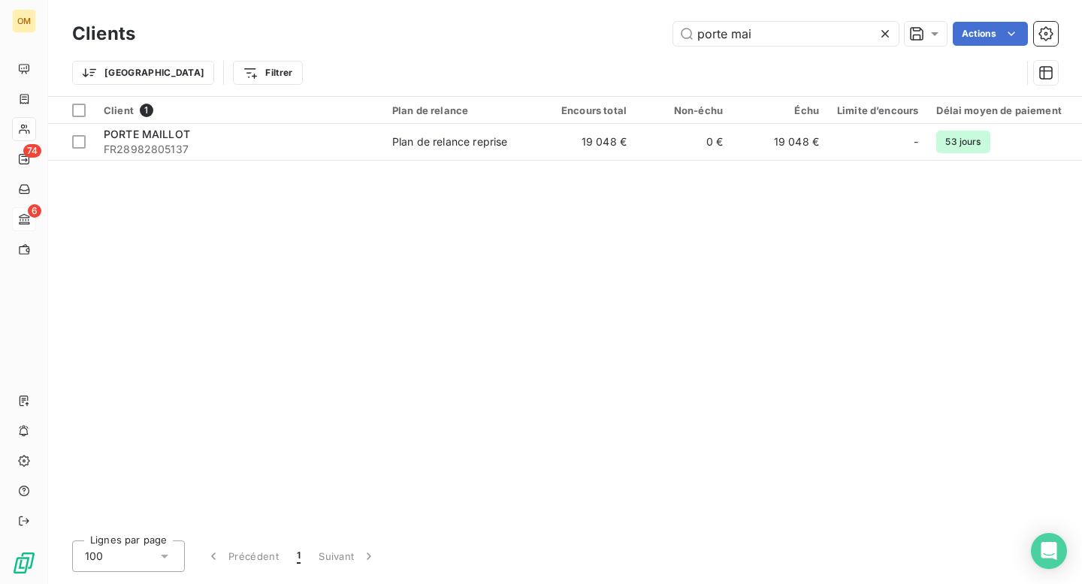
drag, startPoint x: 774, startPoint y: 32, endPoint x: 668, endPoint y: 33, distance: 105.9
click at [668, 33] on div "porte mai Actions" at bounding box center [605, 34] width 904 height 24
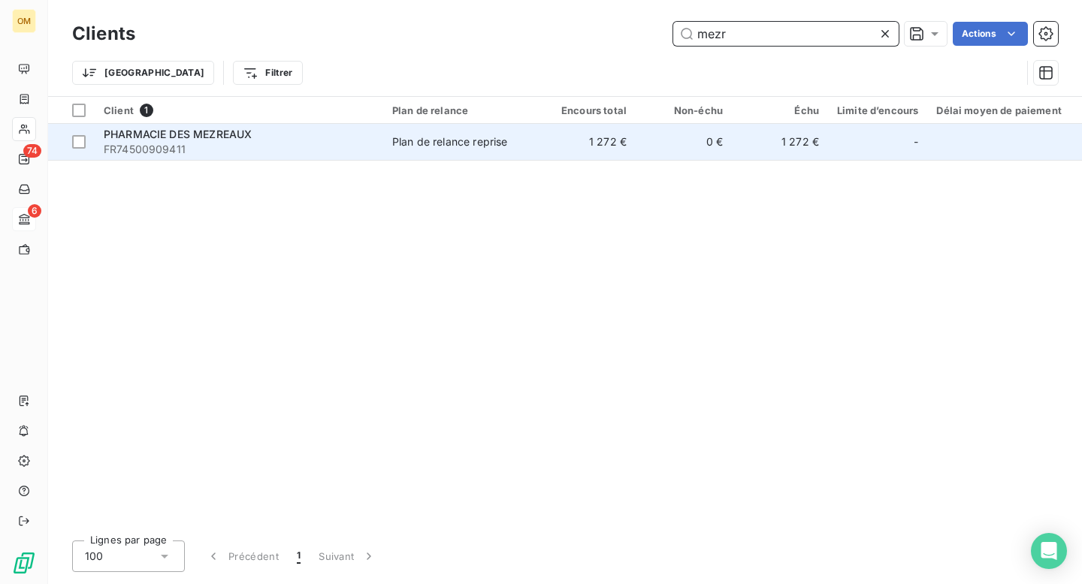
type input "mezr"
click at [487, 151] on td "Plan de relance reprise" at bounding box center [461, 142] width 156 height 36
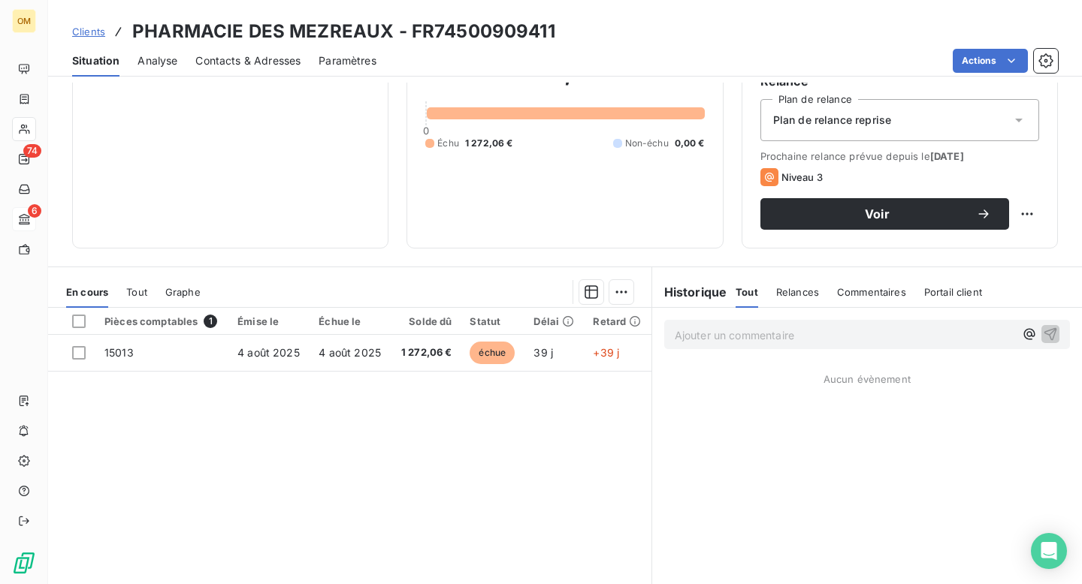
scroll to position [161, 0]
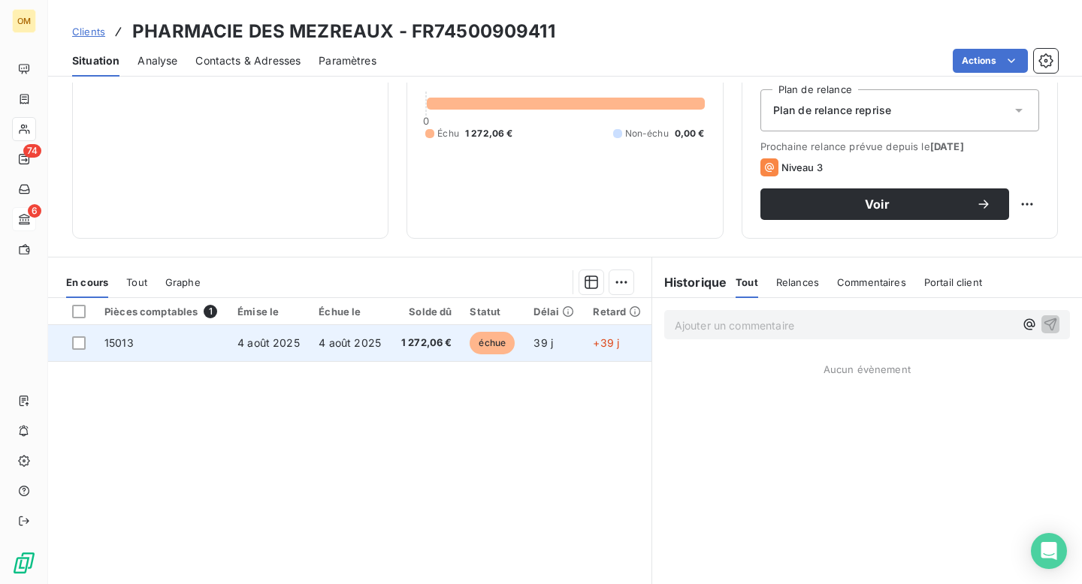
click at [419, 339] on span "1 272,06 €" at bounding box center [426, 343] width 52 height 15
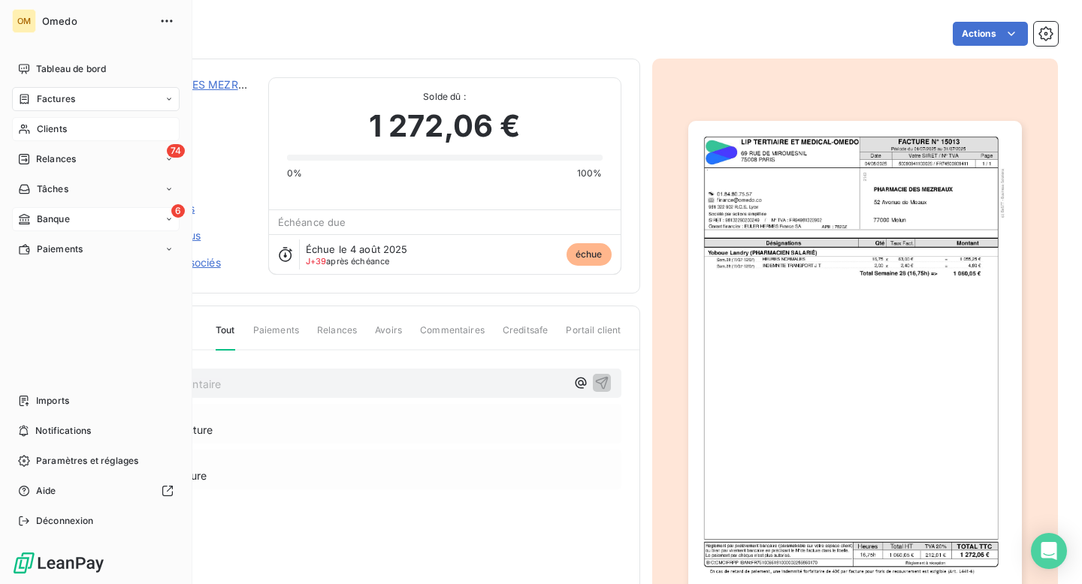
click at [47, 127] on span "Clients" at bounding box center [52, 129] width 30 height 14
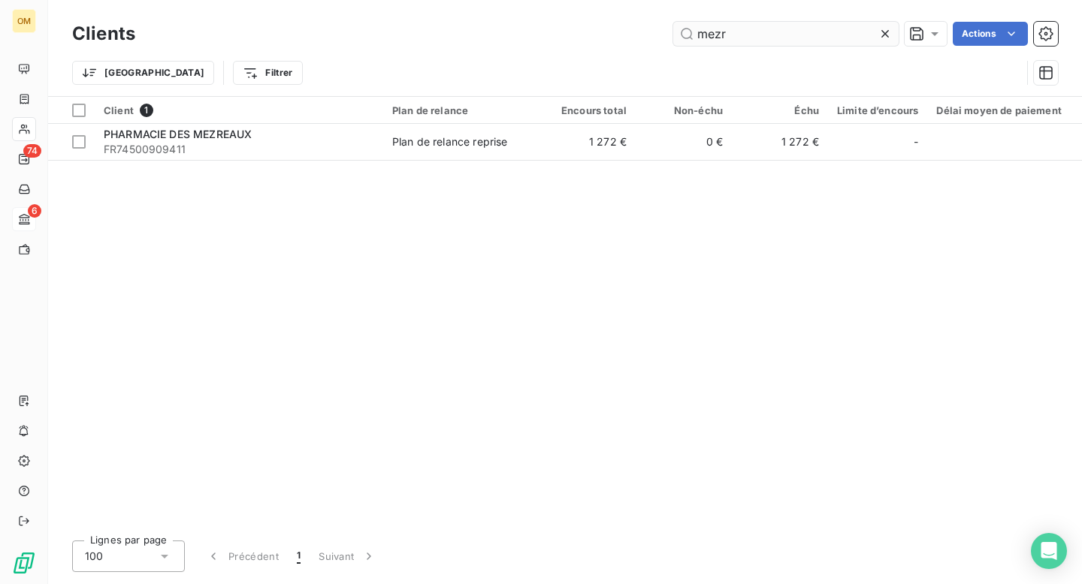
drag, startPoint x: 738, startPoint y: 33, endPoint x: 773, endPoint y: 33, distance: 35.3
click at [726, 33] on input "mezr" at bounding box center [785, 34] width 225 height 24
click at [884, 33] on icon at bounding box center [885, 34] width 8 height 8
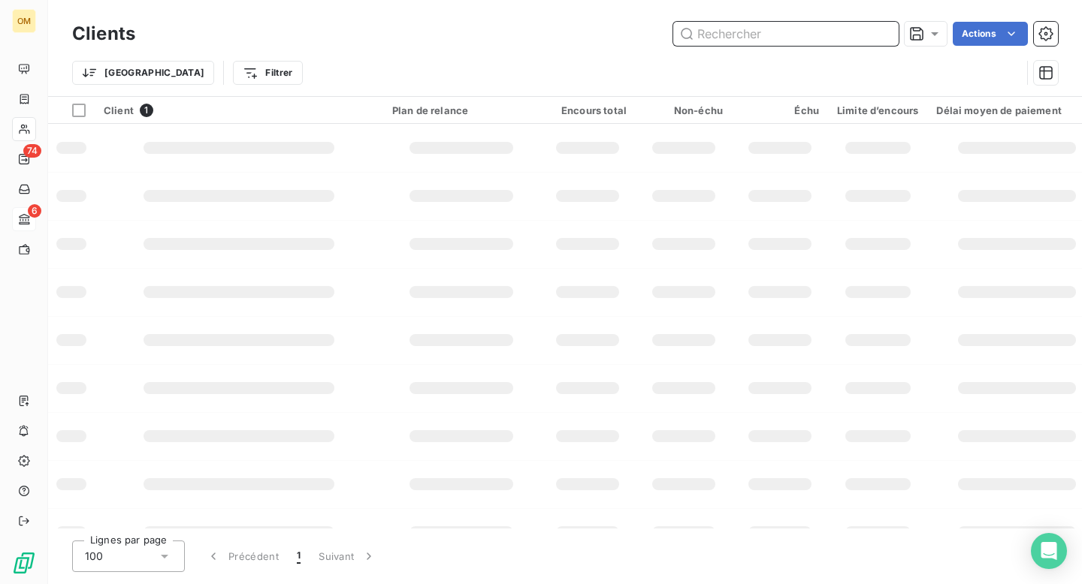
click at [760, 35] on input "text" at bounding box center [785, 34] width 225 height 24
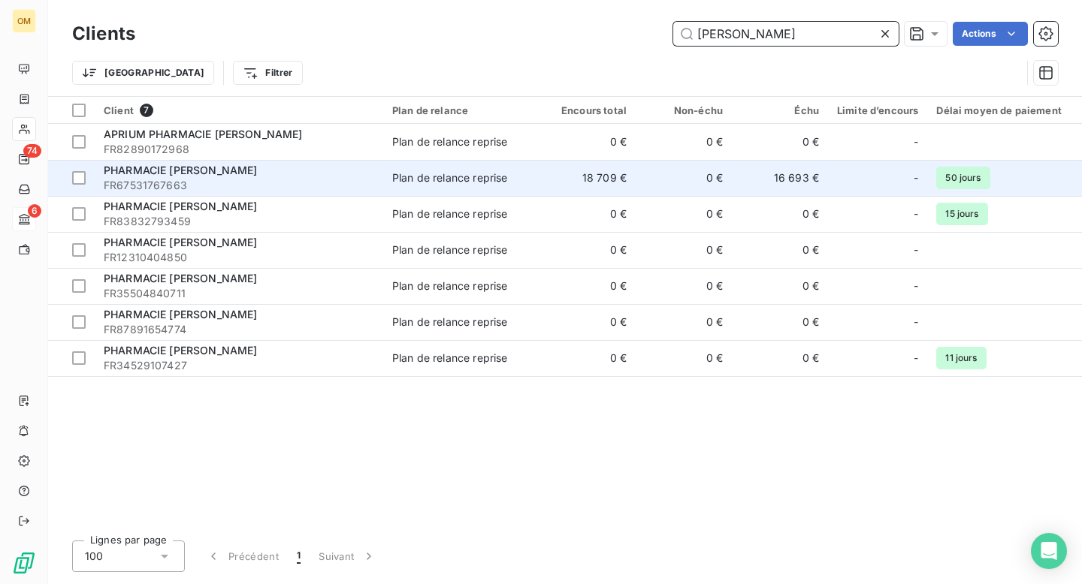
type input "[PERSON_NAME]"
click at [207, 170] on span "PHARMACIE [PERSON_NAME]" at bounding box center [180, 170] width 153 height 13
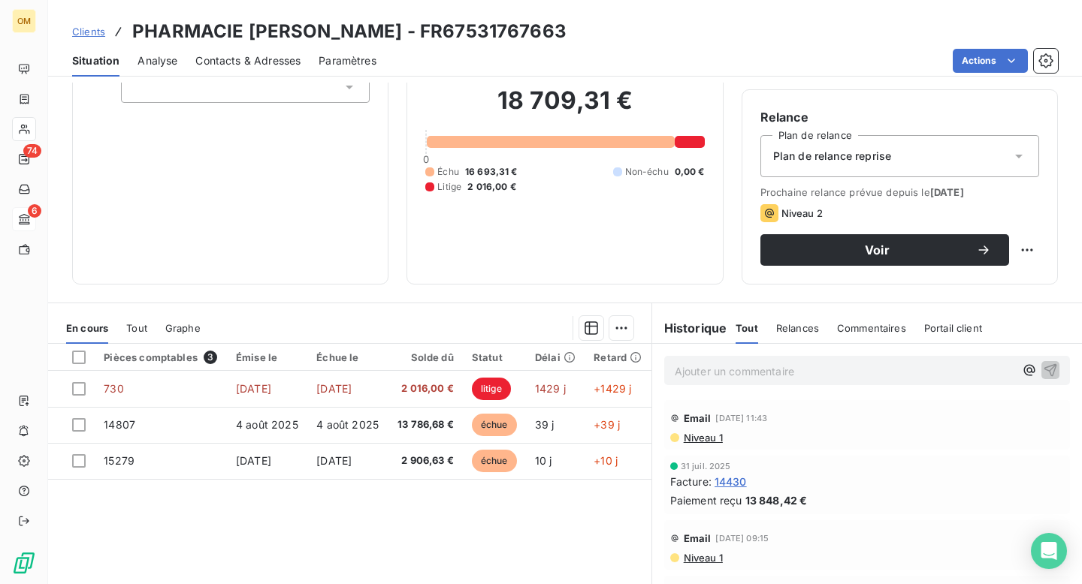
scroll to position [209, 0]
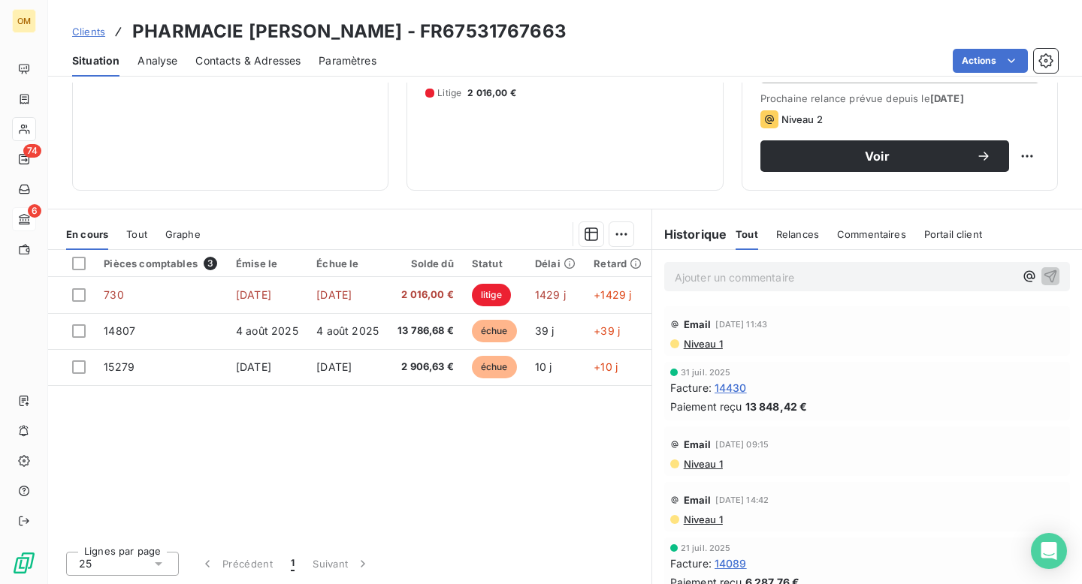
click at [732, 387] on span "14430" at bounding box center [730, 388] width 32 height 16
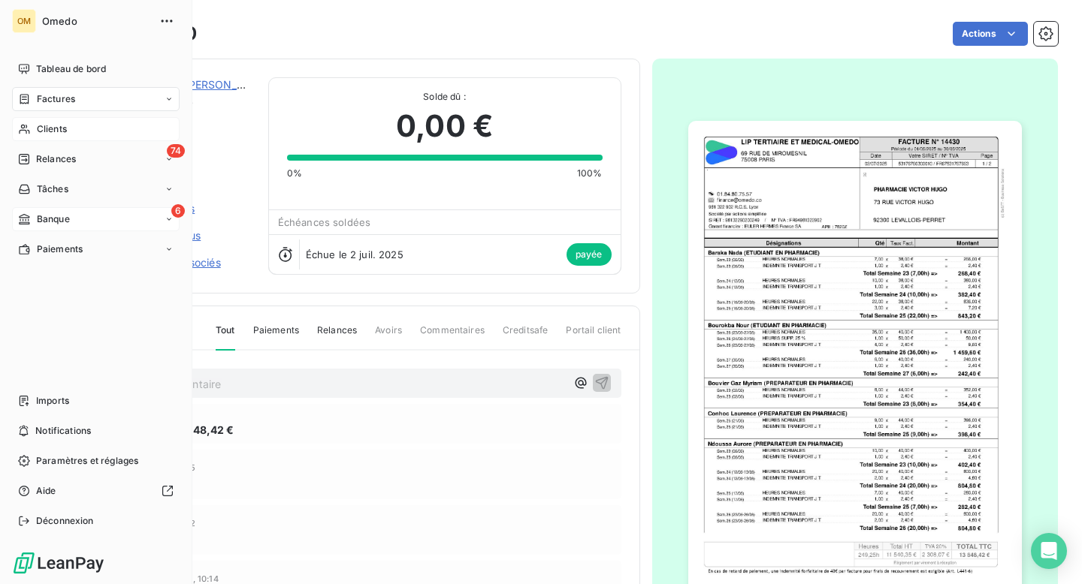
click at [27, 214] on icon at bounding box center [24, 219] width 13 height 12
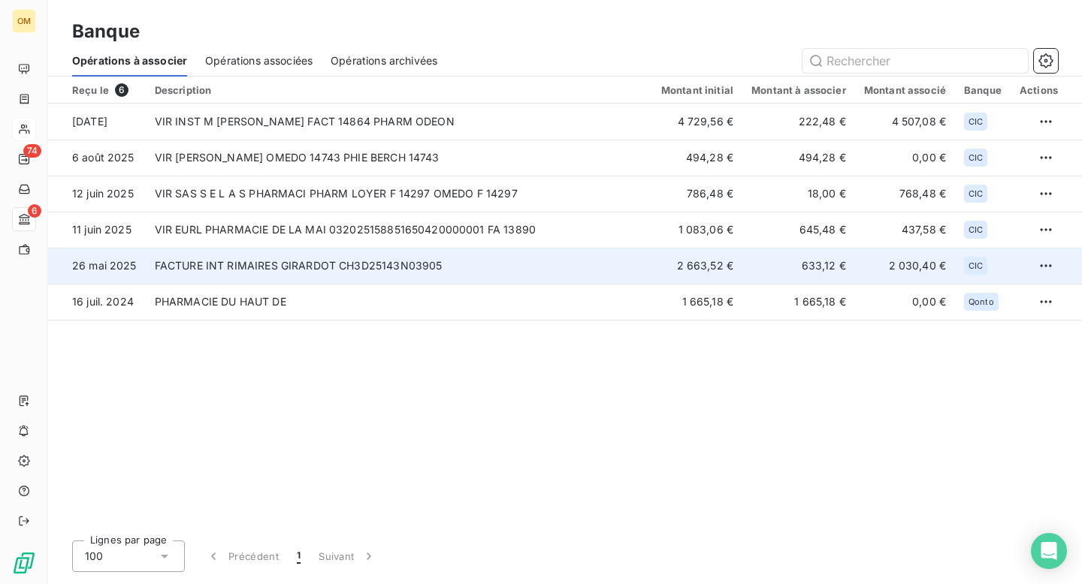
click at [358, 273] on td "FACTURE INT RIMAIRES GIRARDOT CH3D25143N03905" at bounding box center [399, 266] width 506 height 36
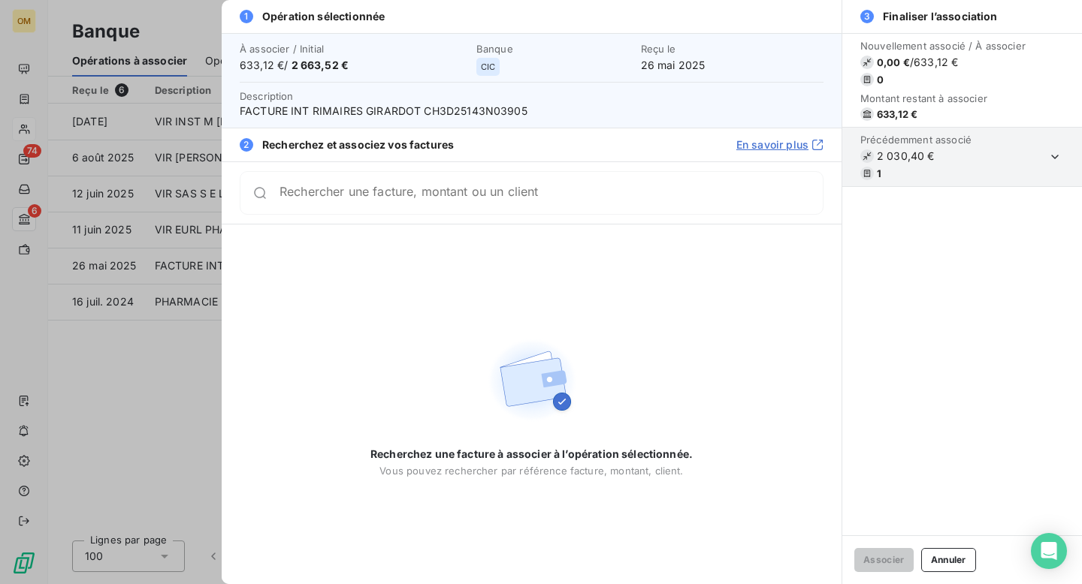
click at [327, 199] on input "Rechercher une facture, montant ou un client" at bounding box center [550, 193] width 543 height 15
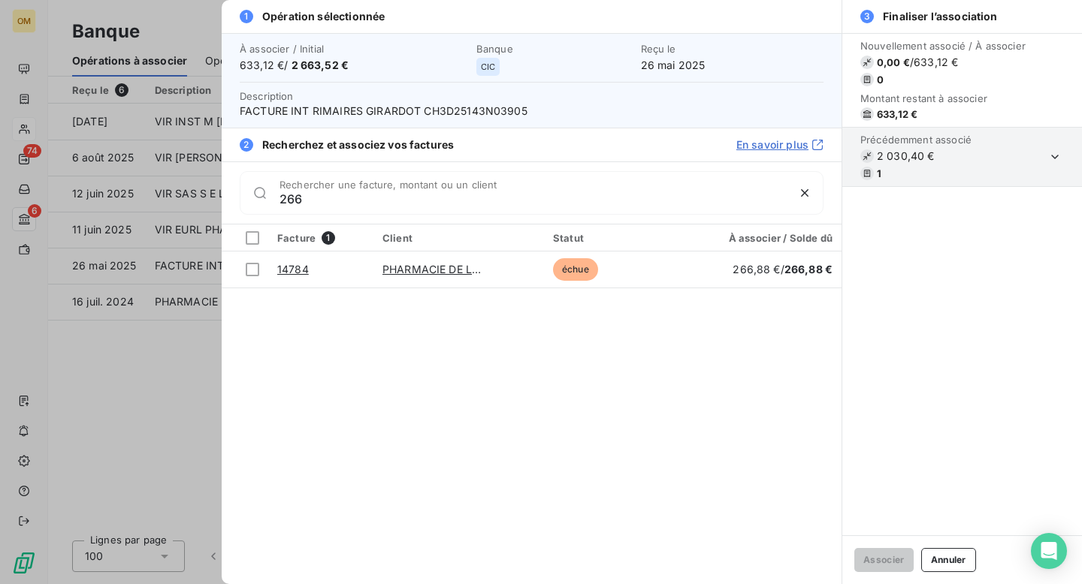
type input "266"
click at [181, 14] on div at bounding box center [541, 292] width 1082 height 584
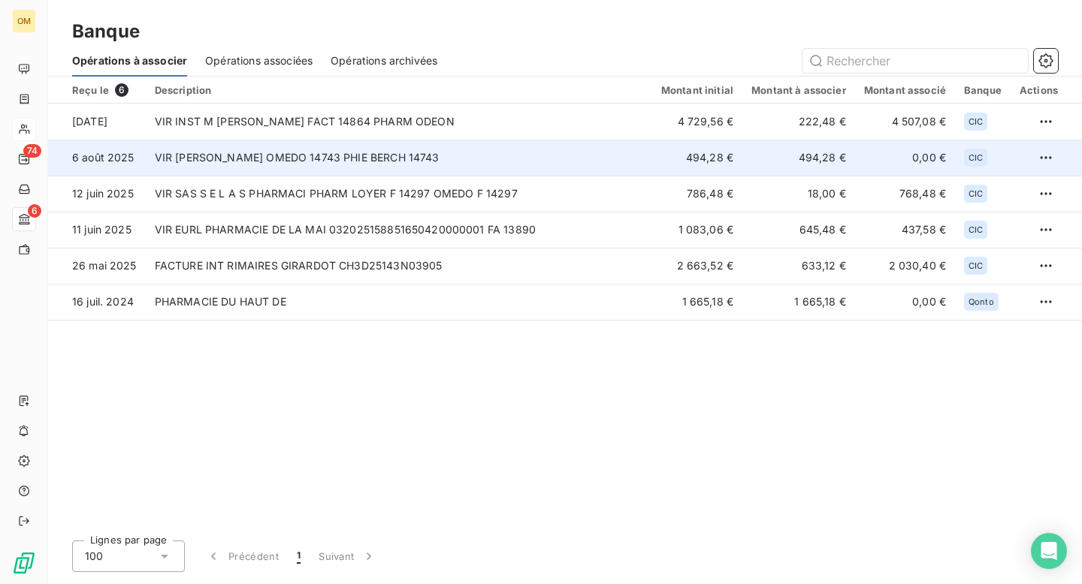
click at [327, 172] on td "VIR [PERSON_NAME] OMEDO 14743 PHIE BERCH 14743" at bounding box center [399, 158] width 506 height 36
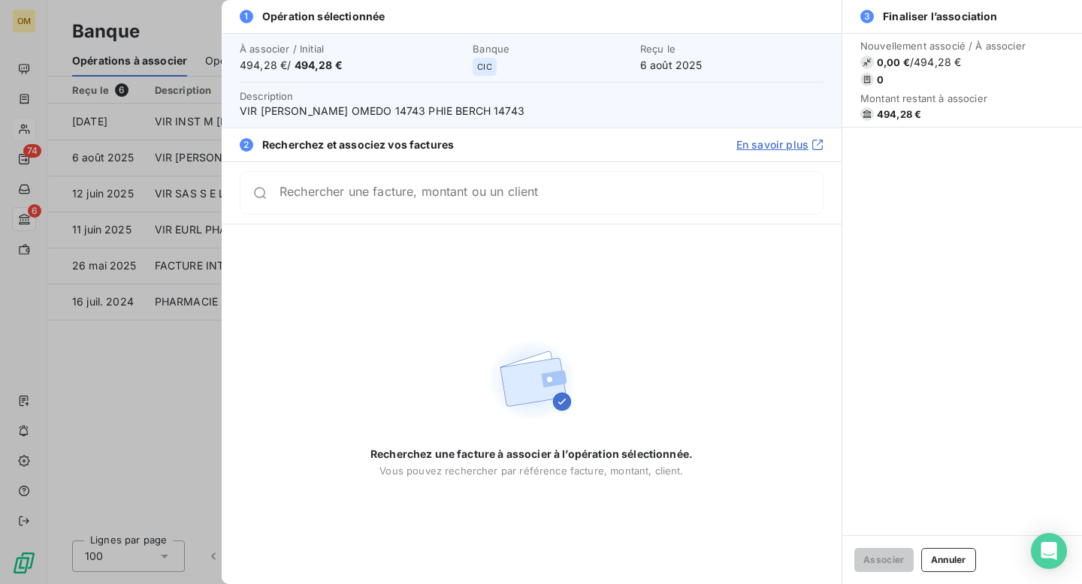
click at [320, 201] on input "Rechercher une facture, montant ou un client" at bounding box center [550, 193] width 543 height 15
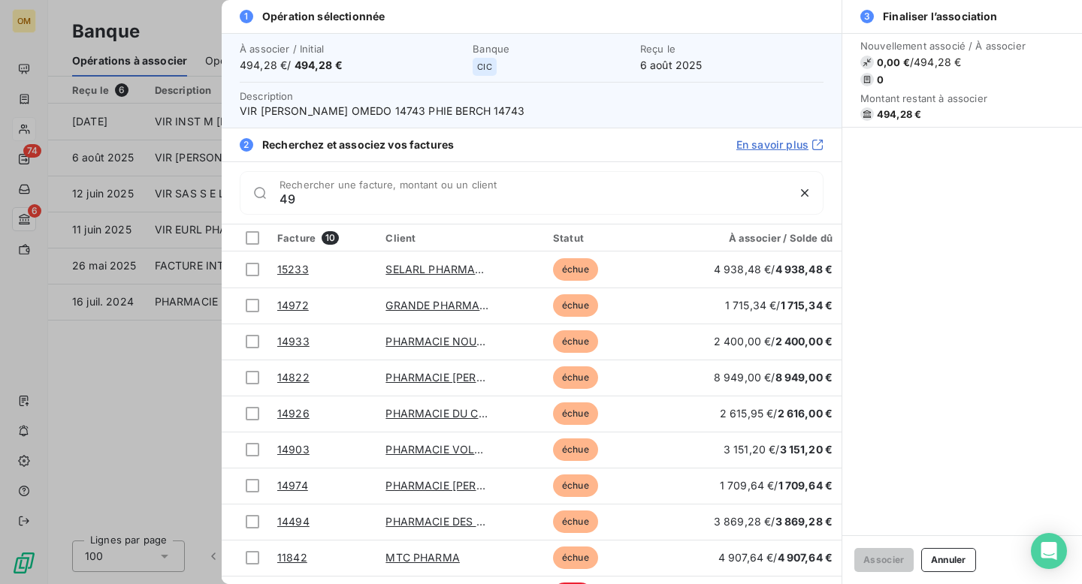
type input "4"
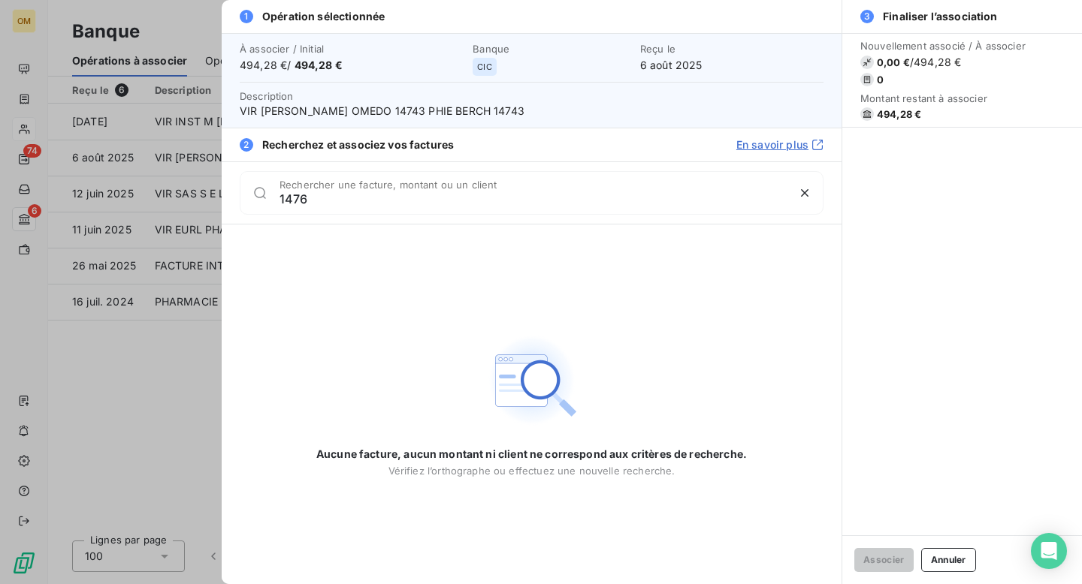
type input "1476"
click at [183, 16] on div at bounding box center [541, 292] width 1082 height 584
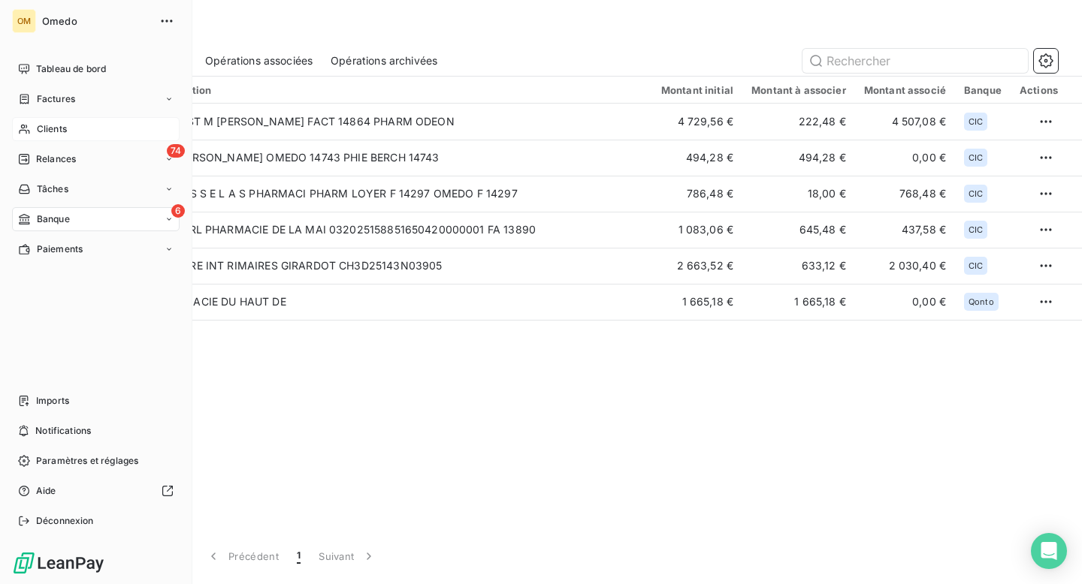
click at [57, 130] on span "Clients" at bounding box center [52, 129] width 30 height 14
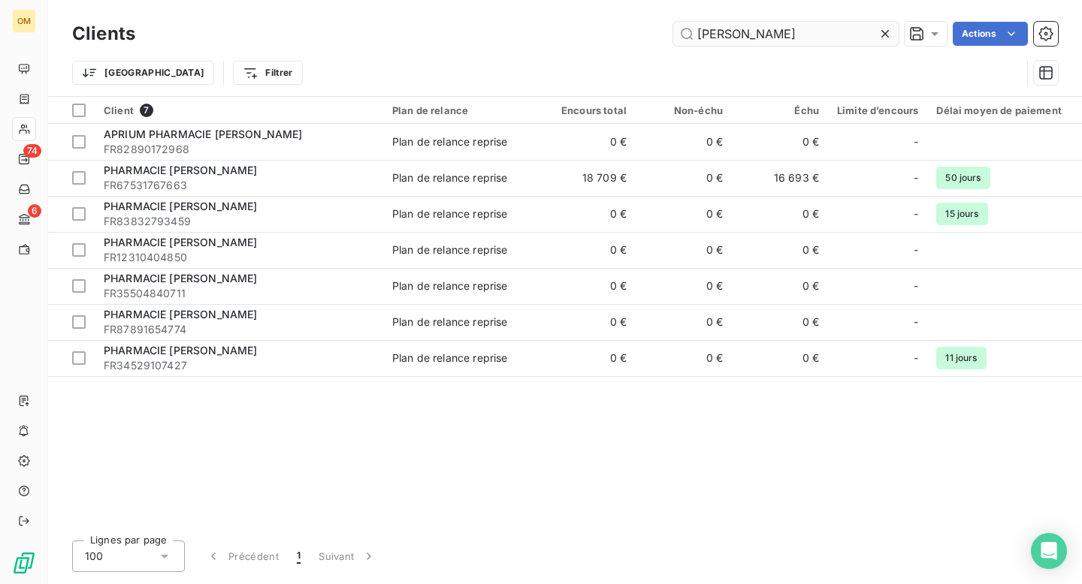
drag, startPoint x: 754, startPoint y: 33, endPoint x: 690, endPoint y: 33, distance: 63.8
click at [690, 33] on input "[PERSON_NAME]" at bounding box center [785, 34] width 225 height 24
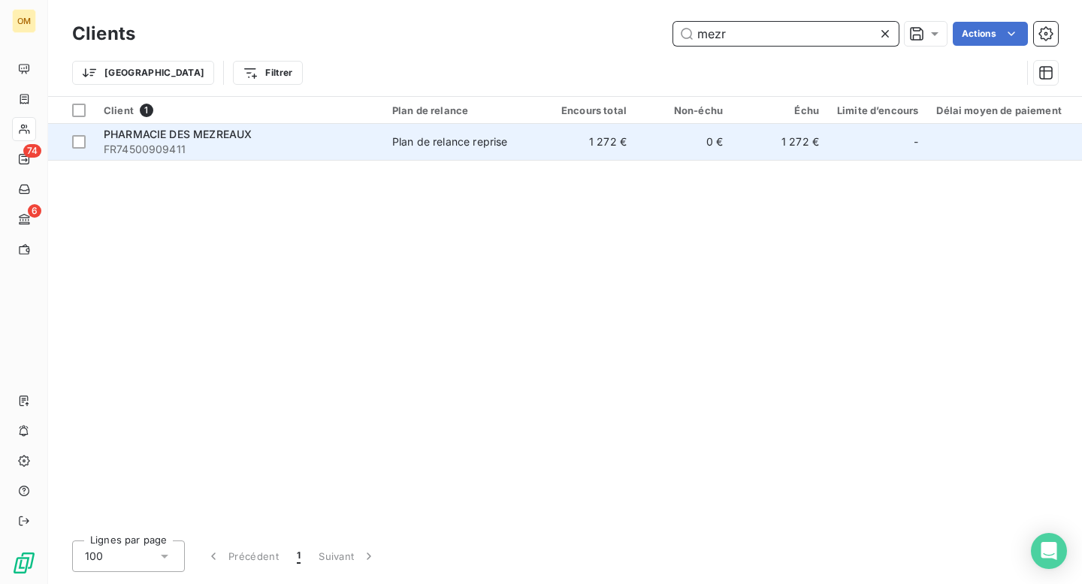
type input "mezr"
click at [463, 154] on td "Plan de relance reprise" at bounding box center [461, 142] width 156 height 36
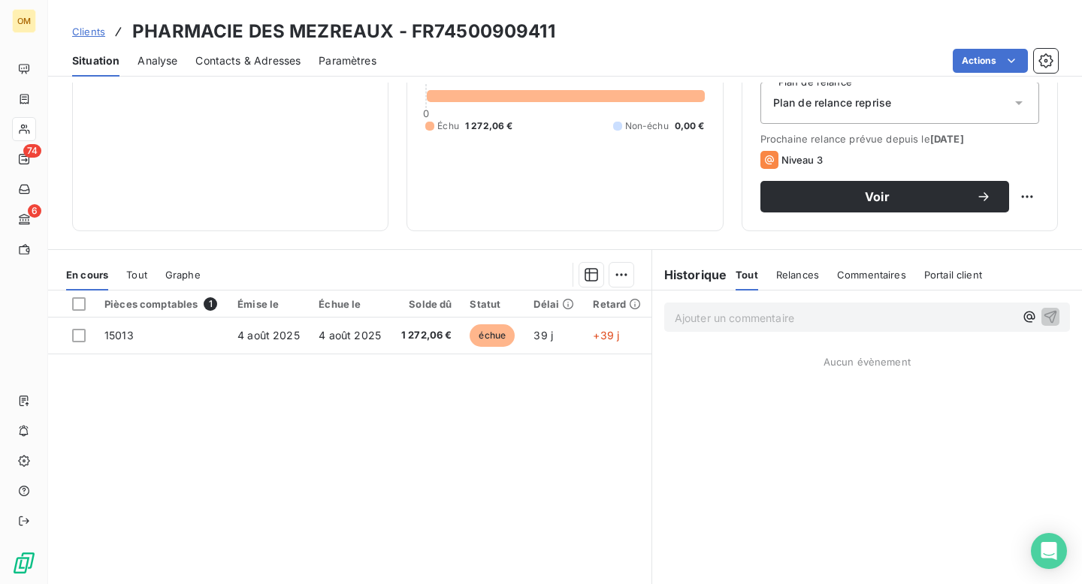
scroll to position [182, 0]
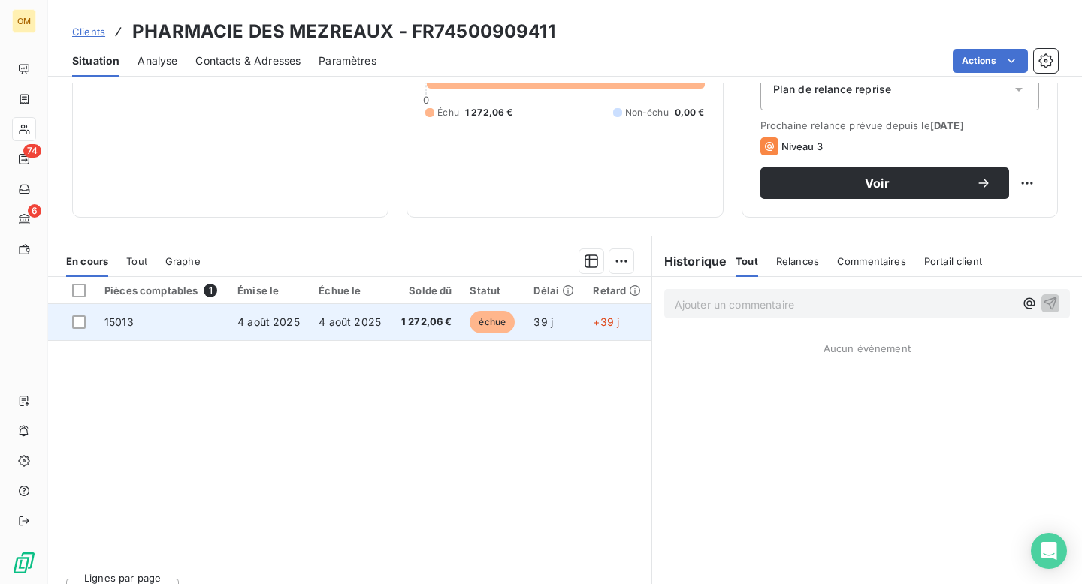
click at [424, 321] on span "1 272,06 €" at bounding box center [426, 322] width 52 height 15
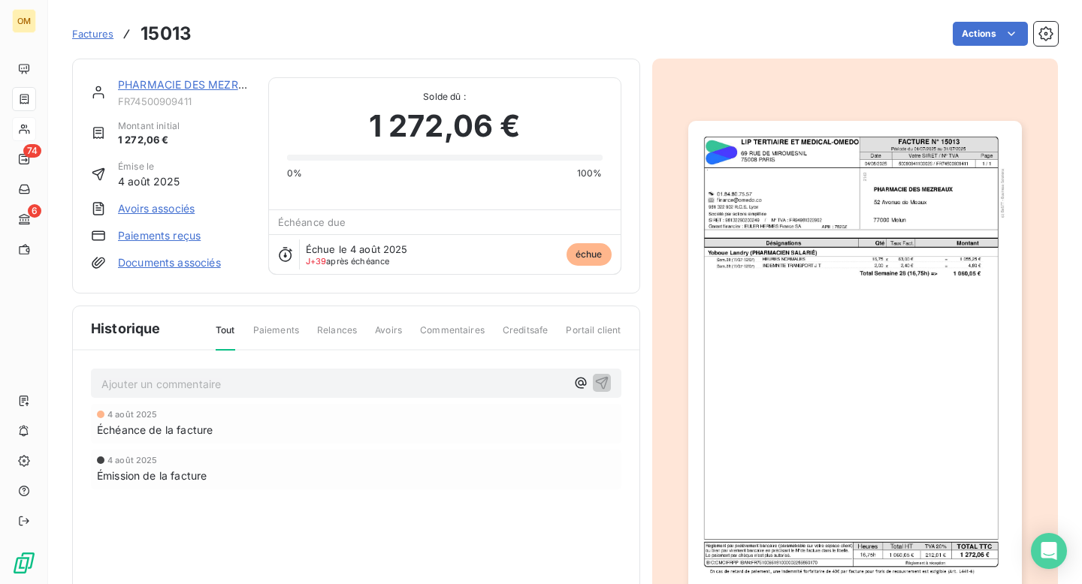
click at [833, 374] on html "OM 74 6 Factures 15013 Actions PHARMACIE DES MEZREAUX FR74500909411 Montant ini…" at bounding box center [541, 292] width 1082 height 584
click at [150, 266] on link "Documents associés" at bounding box center [169, 262] width 103 height 15
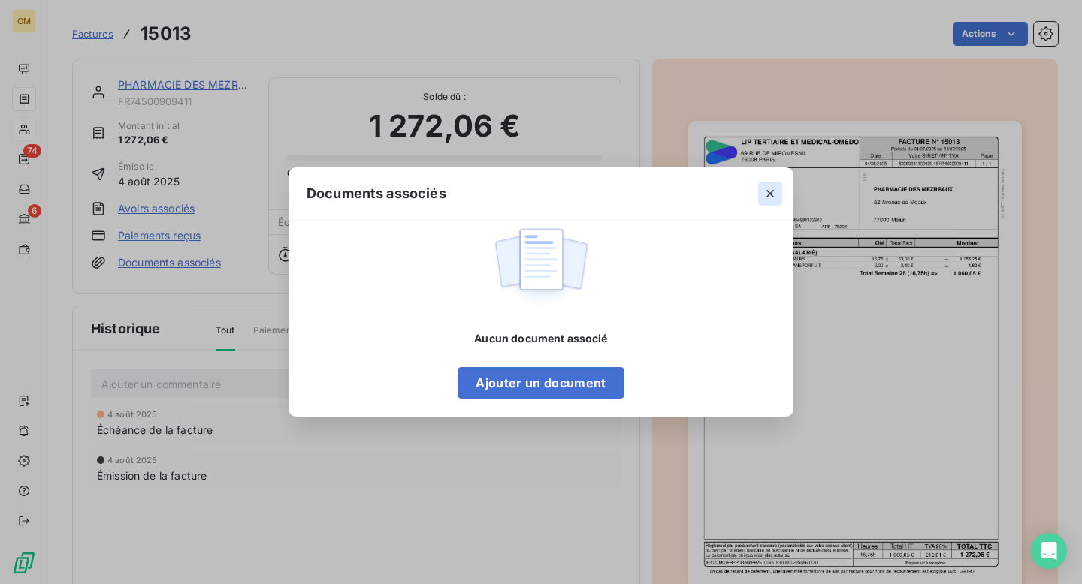
click at [768, 195] on icon "button" at bounding box center [770, 194] width 8 height 8
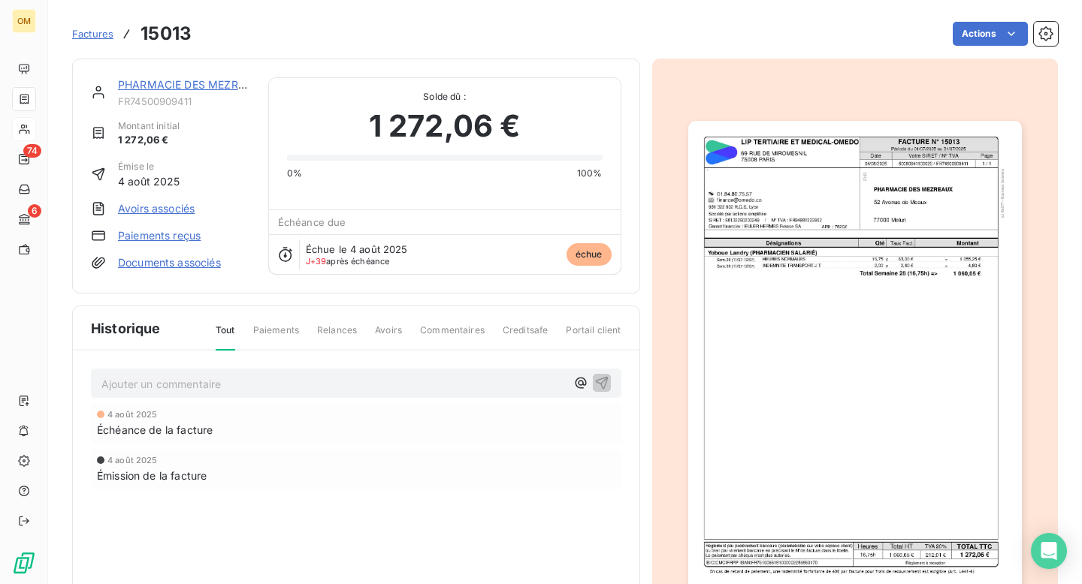
click at [768, 339] on img "button" at bounding box center [854, 356] width 333 height 471
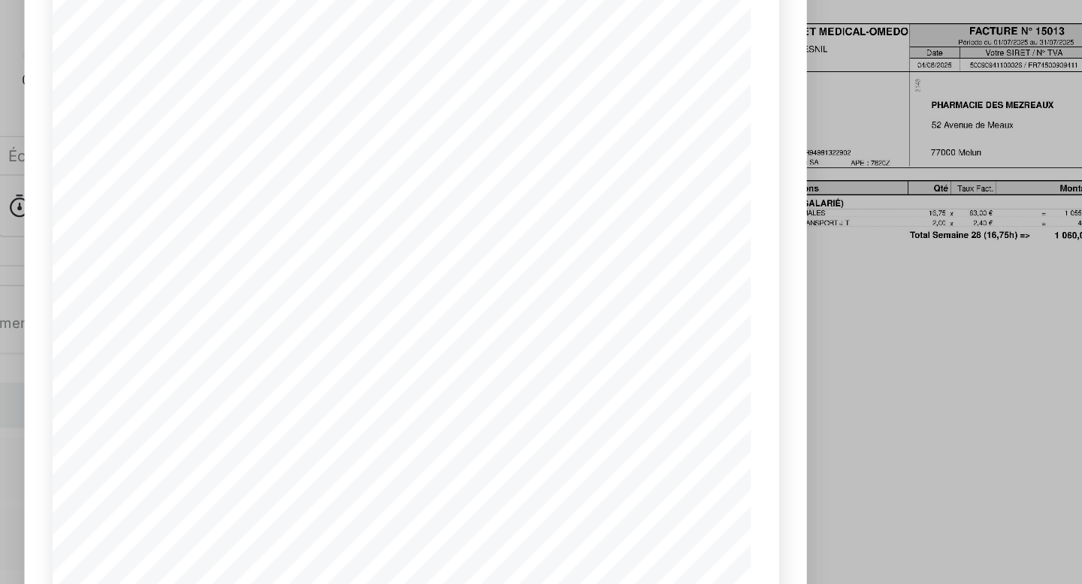
scroll to position [189, 0]
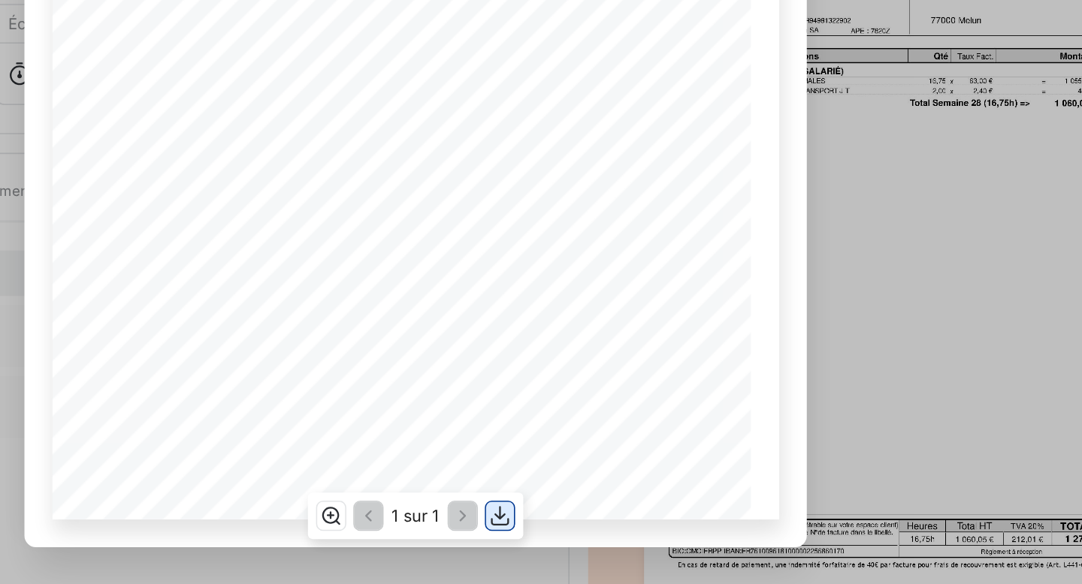
click at [597, 539] on icon "button" at bounding box center [596, 540] width 12 height 13
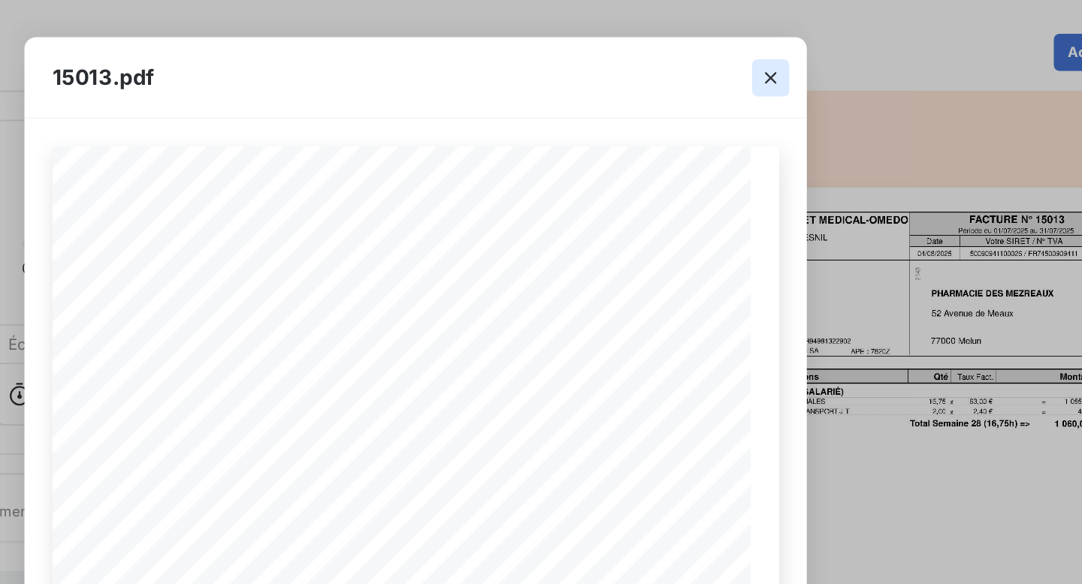
click at [772, 51] on icon "button" at bounding box center [769, 50] width 15 height 15
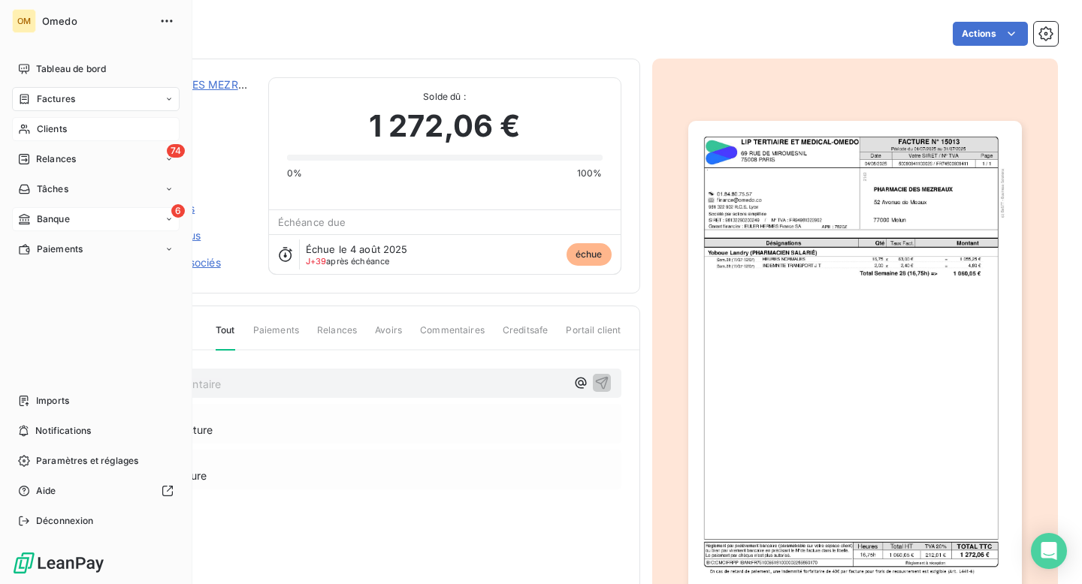
click at [48, 219] on span "Banque" at bounding box center [53, 220] width 33 height 14
